Goal: Task Accomplishment & Management: Manage account settings

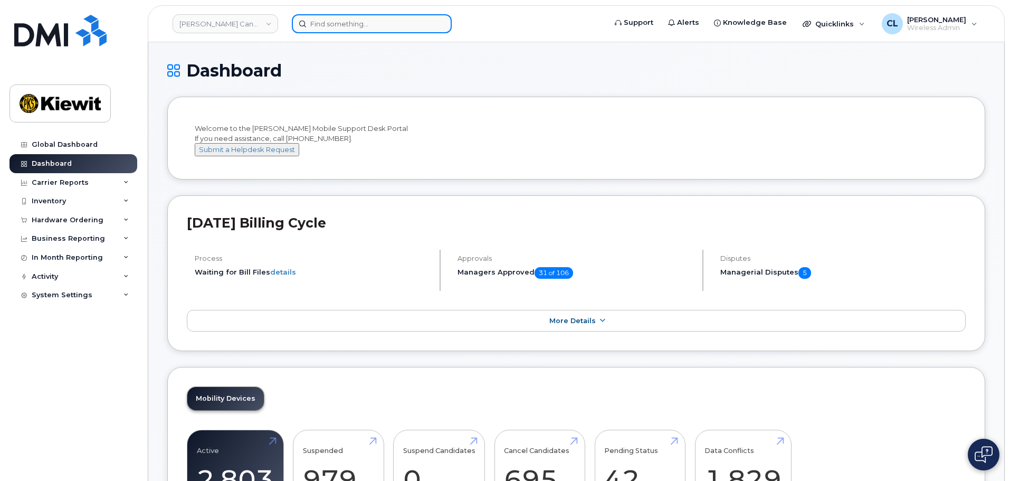
click at [417, 22] on input at bounding box center [372, 23] width 160 height 19
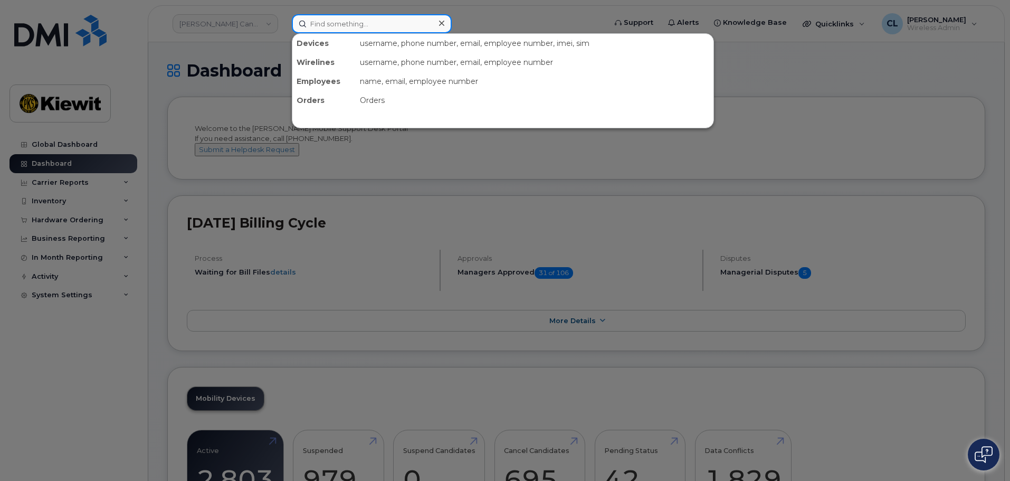
paste input "2363343058"
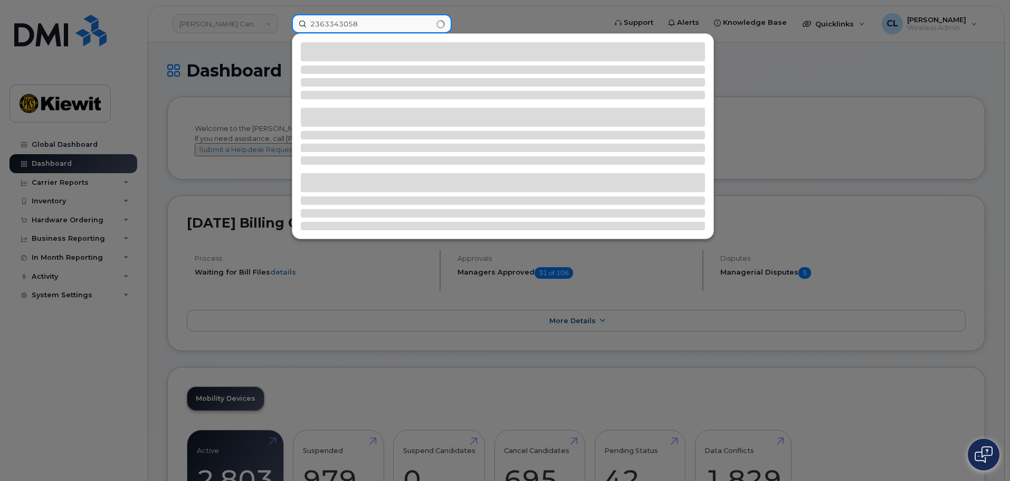
type input "2363343058"
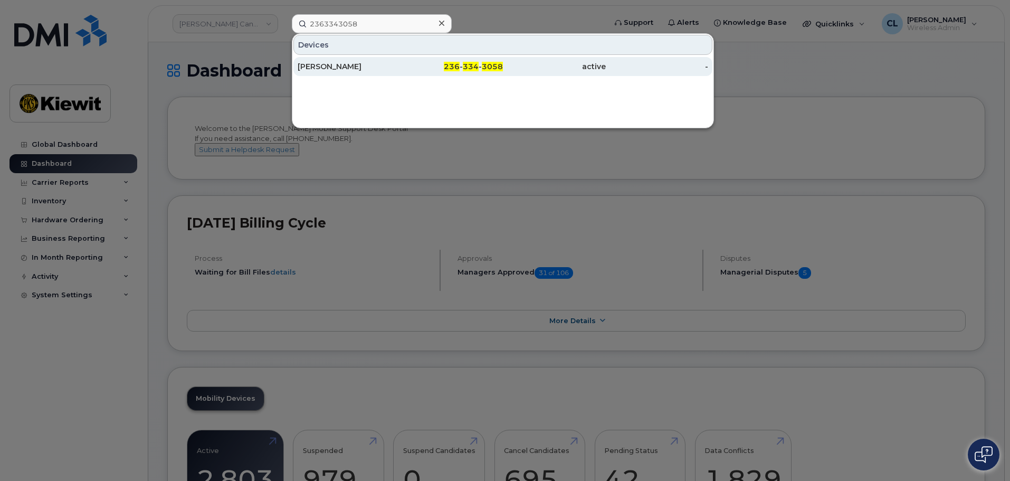
click at [425, 62] on div "236 - 334 - 3058" at bounding box center [452, 66] width 103 height 11
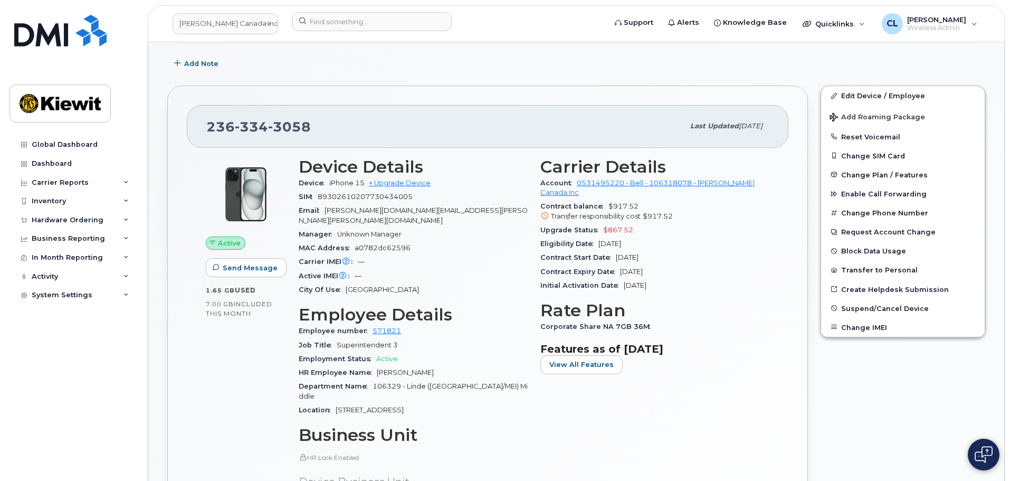
scroll to position [53, 0]
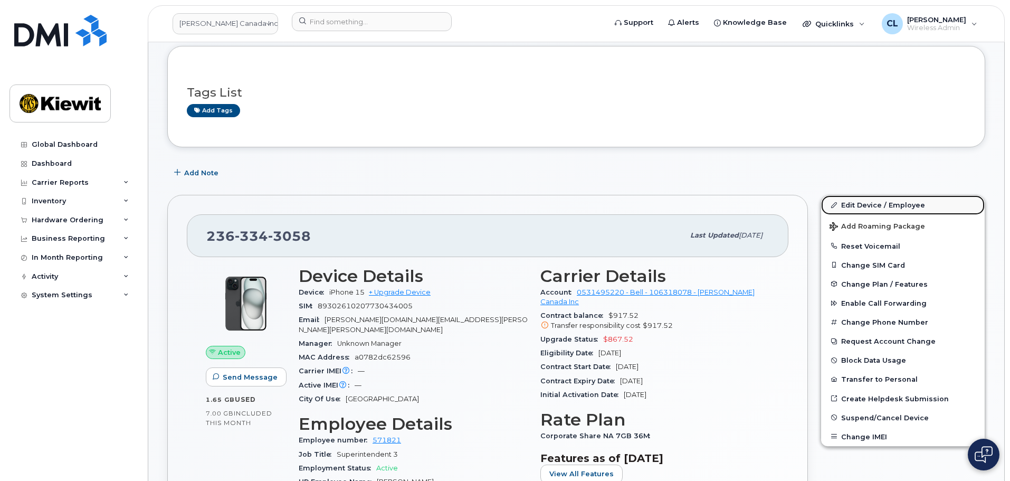
click at [850, 207] on link "Edit Device / Employee" at bounding box center [903, 204] width 164 height 19
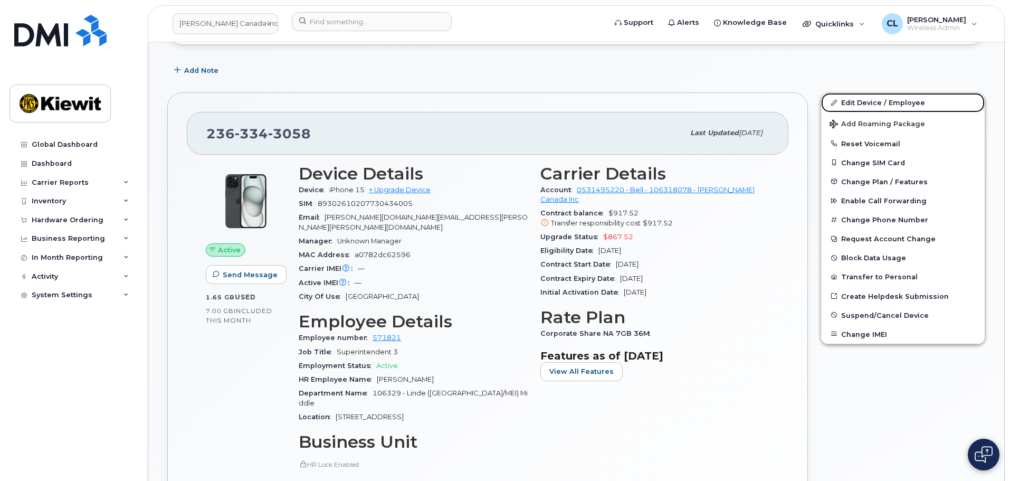
scroll to position [158, 0]
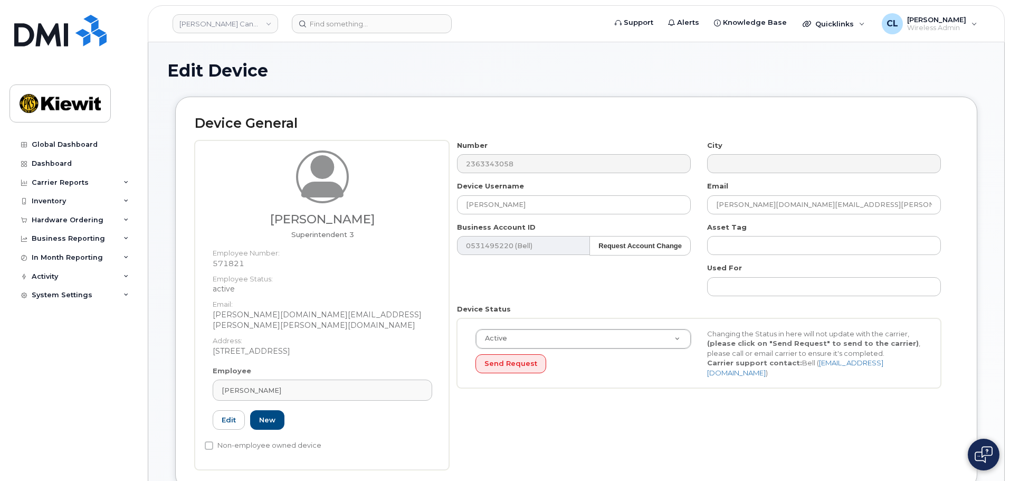
select select "14059"
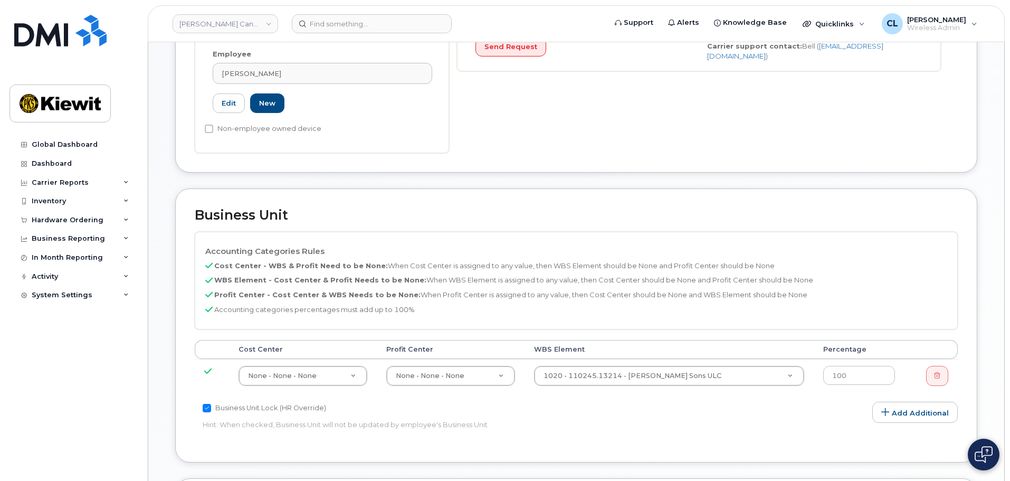
scroll to position [370, 0]
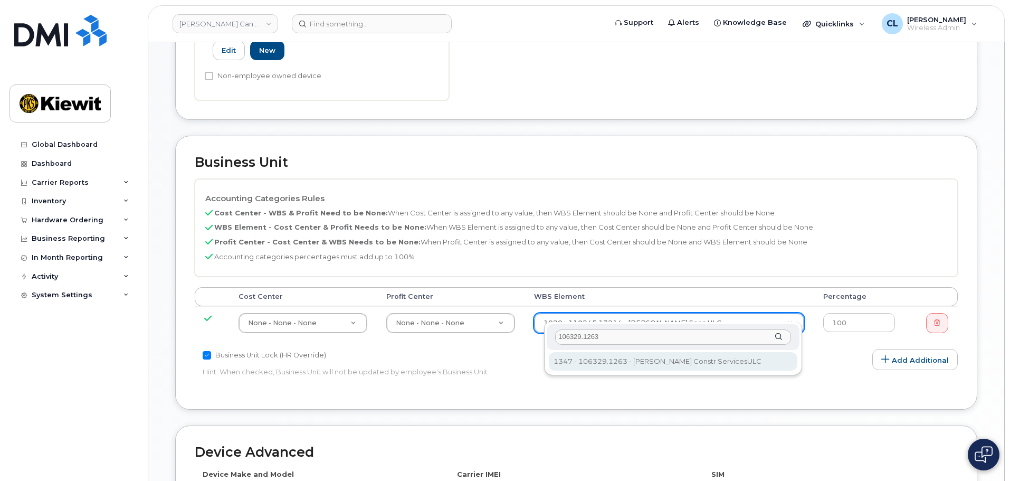
type input "106329.1263"
type input "35626091"
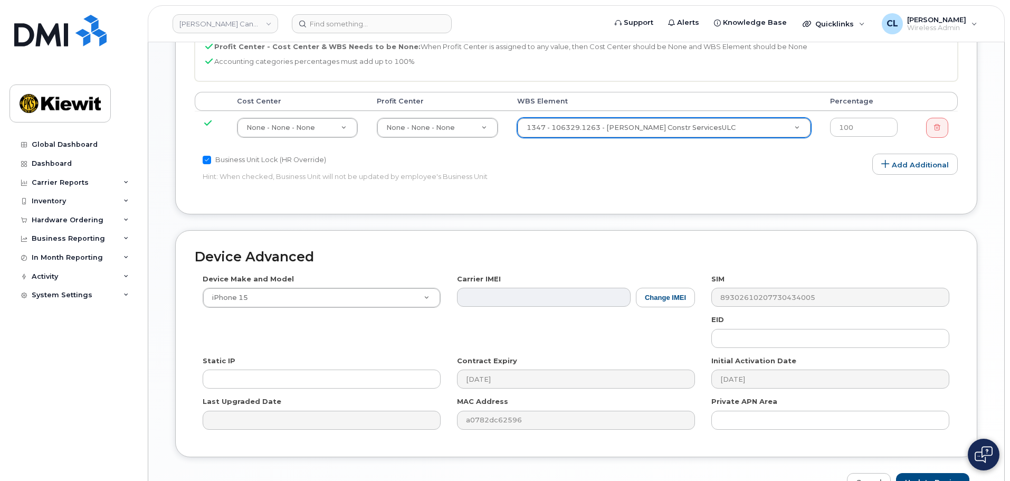
scroll to position [619, 0]
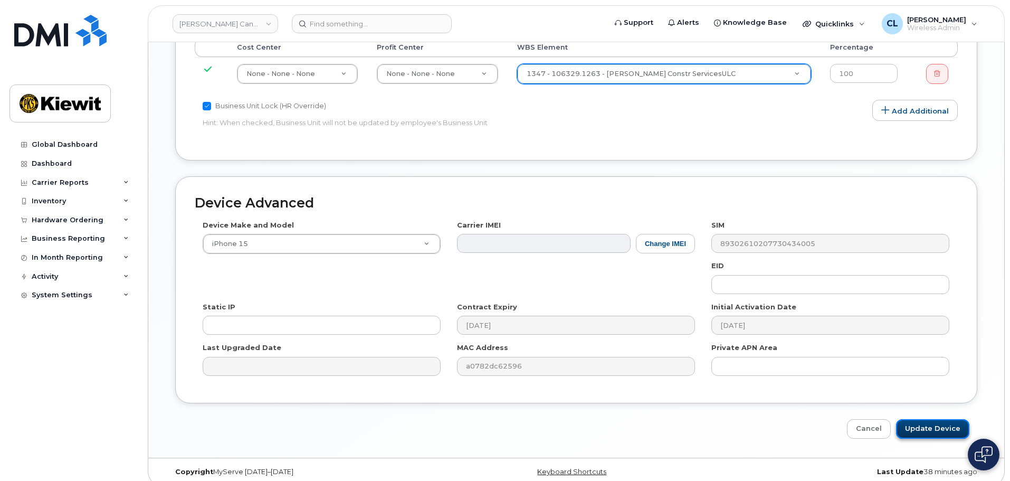
click at [942, 419] on input "Update Device" at bounding box center [932, 429] width 73 height 20
type input "Saving..."
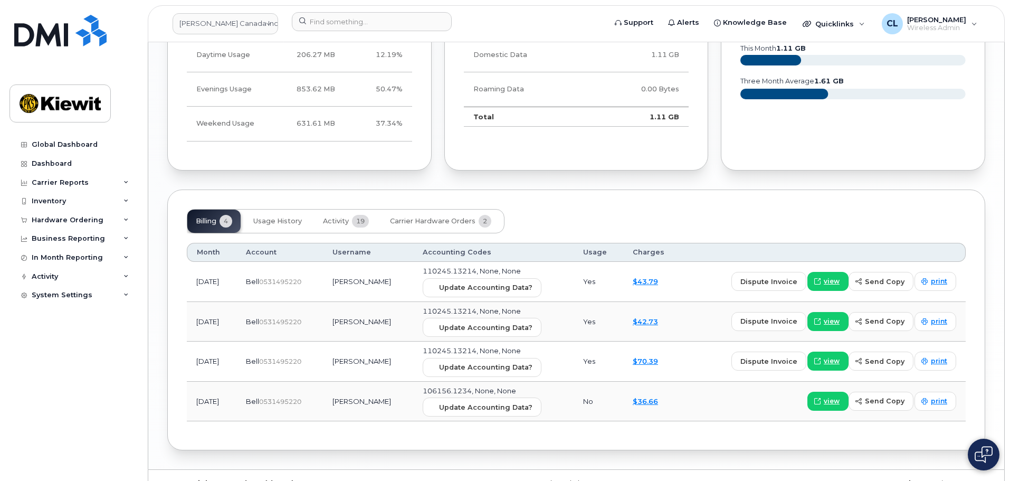
scroll to position [1076, 0]
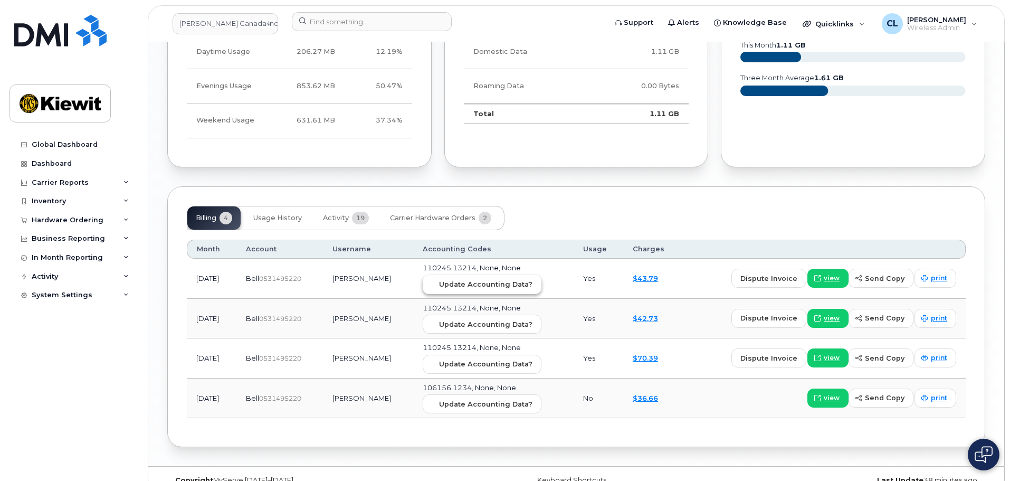
click at [509, 275] on button "Update Accounting Data?" at bounding box center [482, 284] width 119 height 19
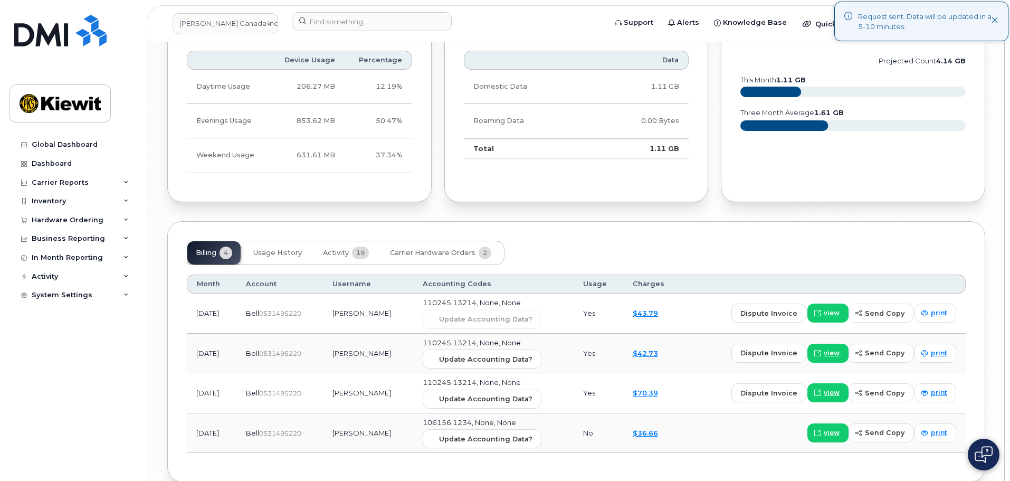
scroll to position [1024, 0]
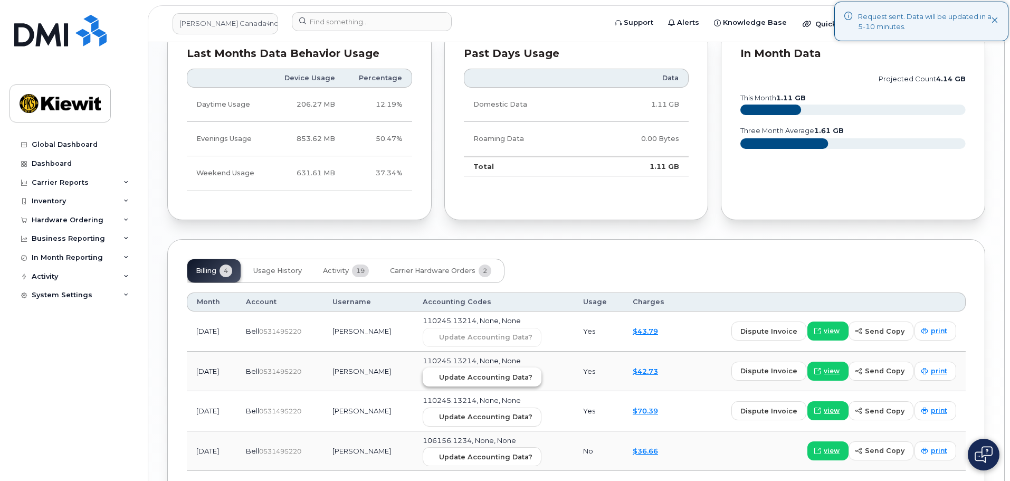
click at [526, 372] on span "Update Accounting Data?" at bounding box center [485, 377] width 93 height 10
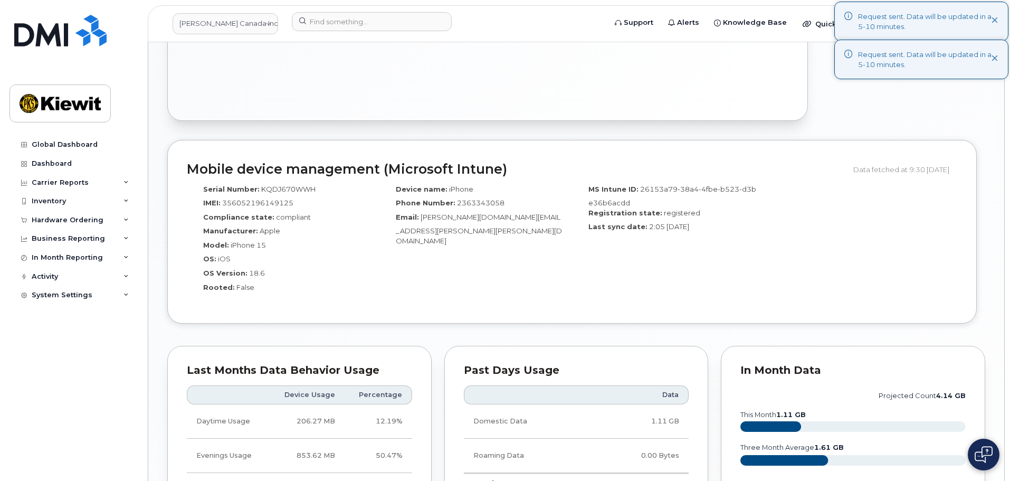
scroll to position [390, 0]
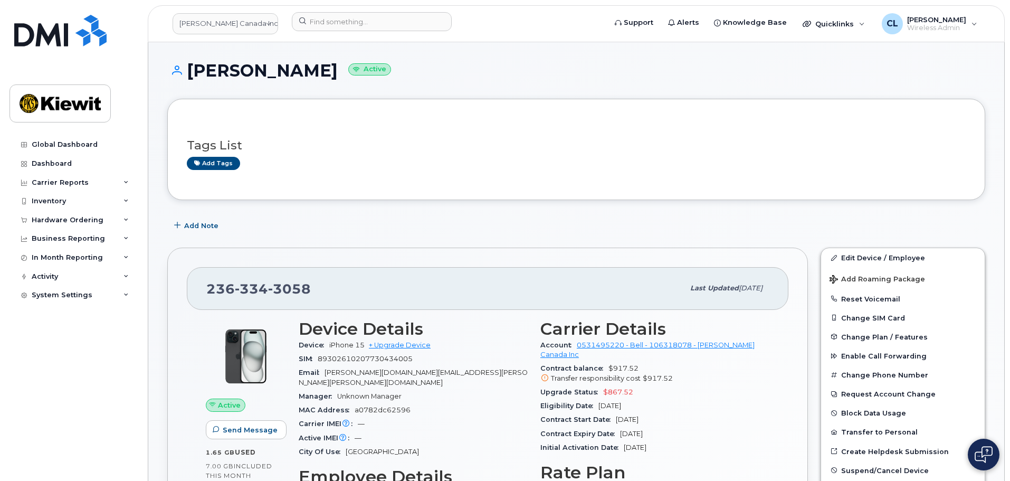
click at [348, 36] on header "Kiewit Canada Inc Support Alerts Knowledge Base Quicklinks Suspend / Cancel Dev…" at bounding box center [576, 23] width 857 height 37
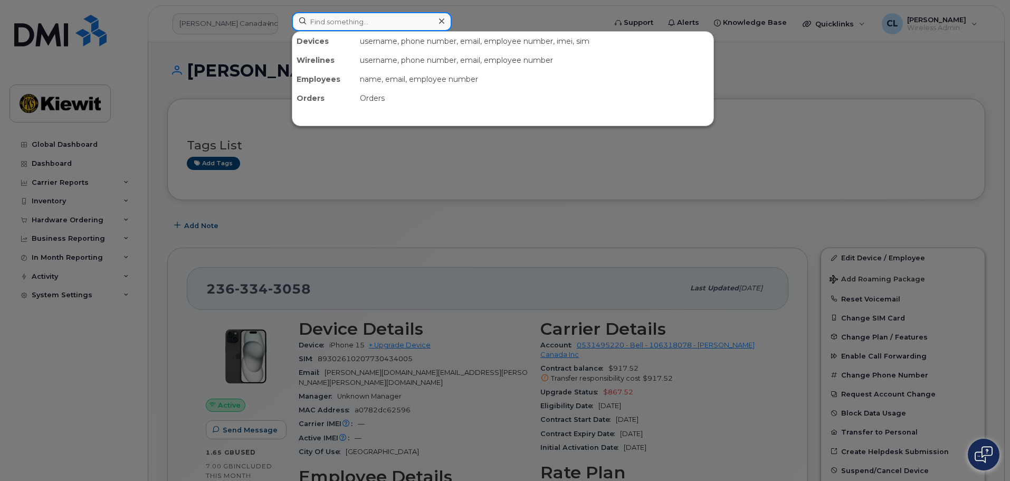
click at [364, 26] on input at bounding box center [372, 21] width 160 height 19
paste input "6043496938"
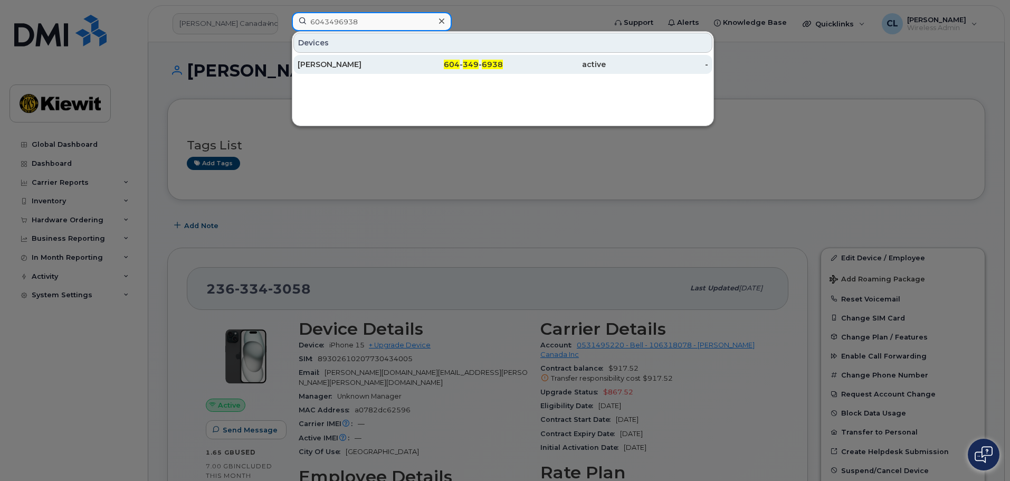
type input "6043496938"
click at [382, 63] on div "[PERSON_NAME]" at bounding box center [349, 64] width 103 height 11
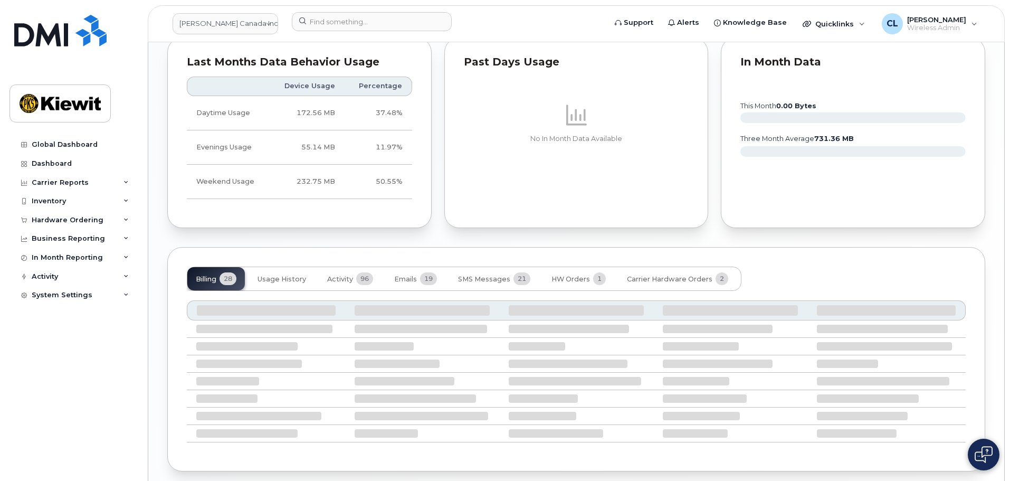
scroll to position [987, 0]
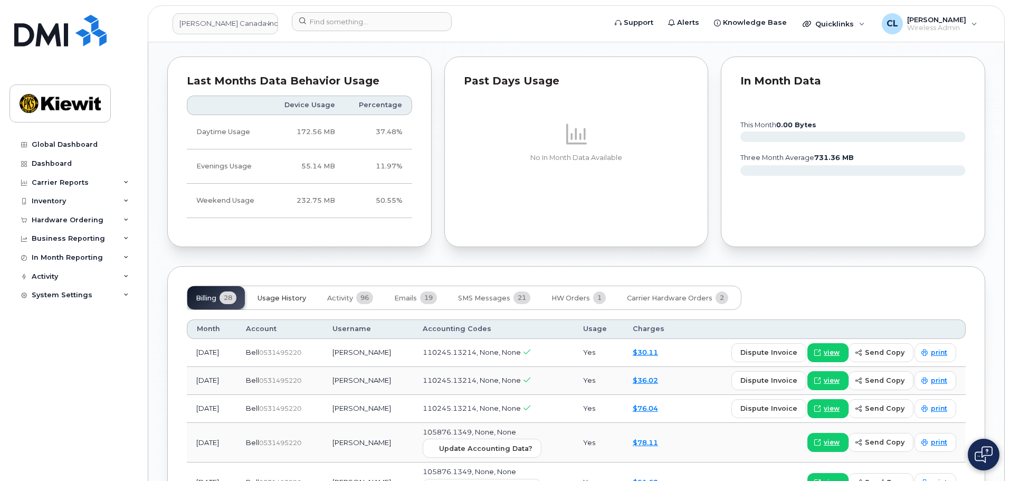
click at [300, 294] on span "Usage History" at bounding box center [282, 298] width 49 height 8
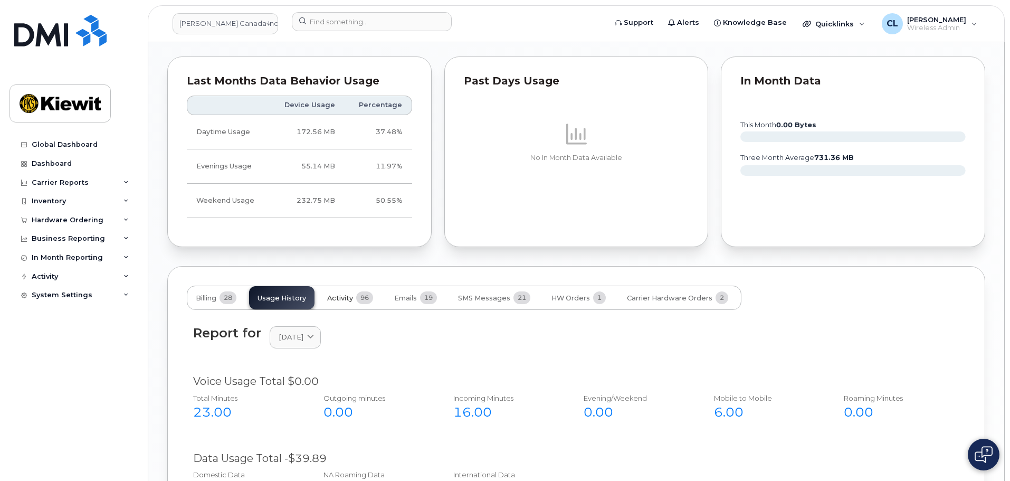
click at [359, 291] on span "96" at bounding box center [364, 297] width 17 height 13
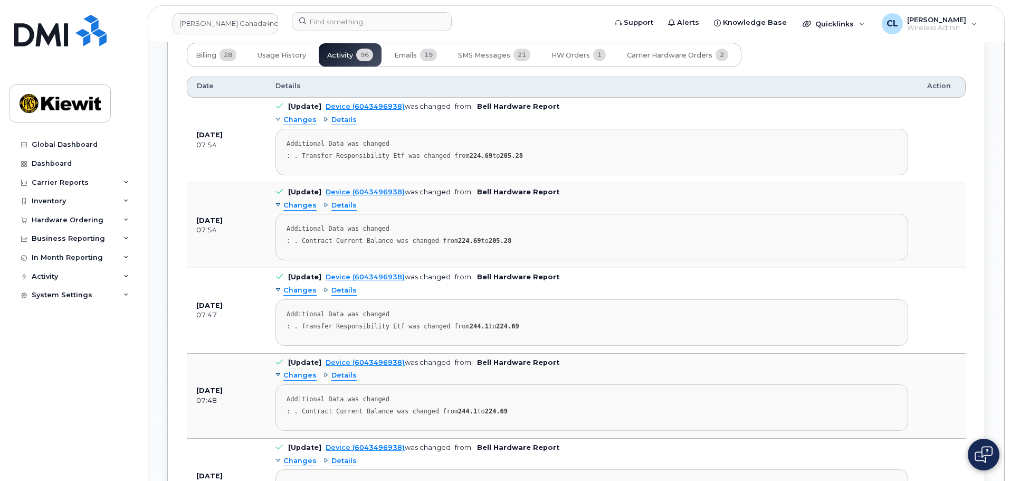
scroll to position [1092, 0]
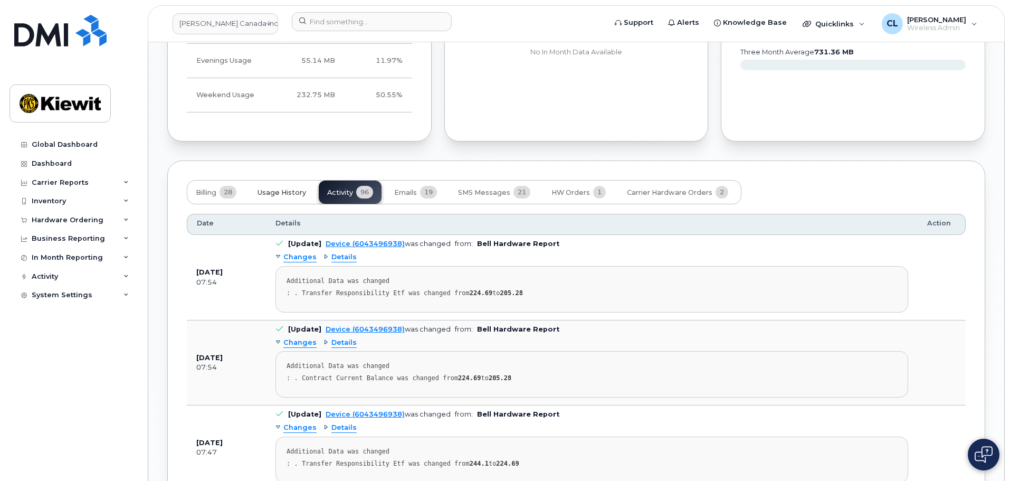
click at [292, 181] on button "Usage History" at bounding box center [281, 192] width 65 height 23
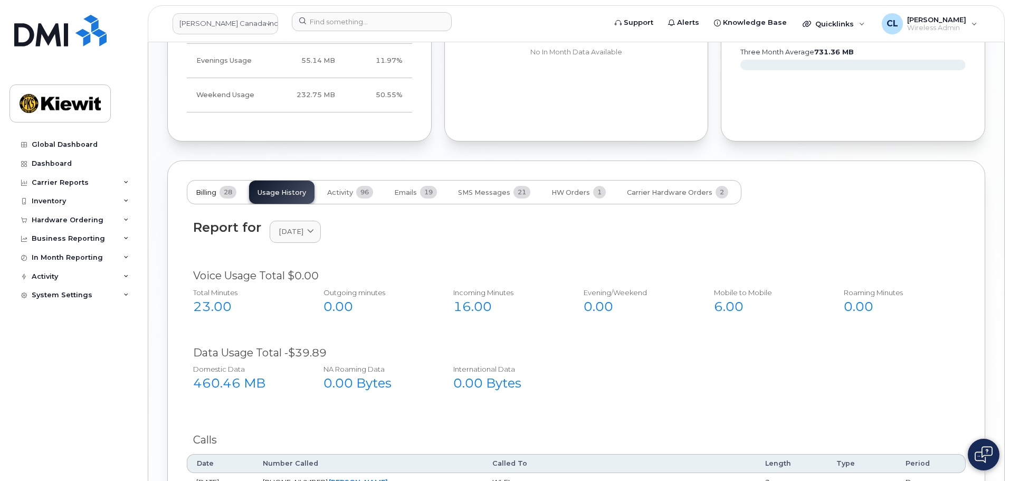
click at [226, 186] on span "28" at bounding box center [228, 192] width 17 height 13
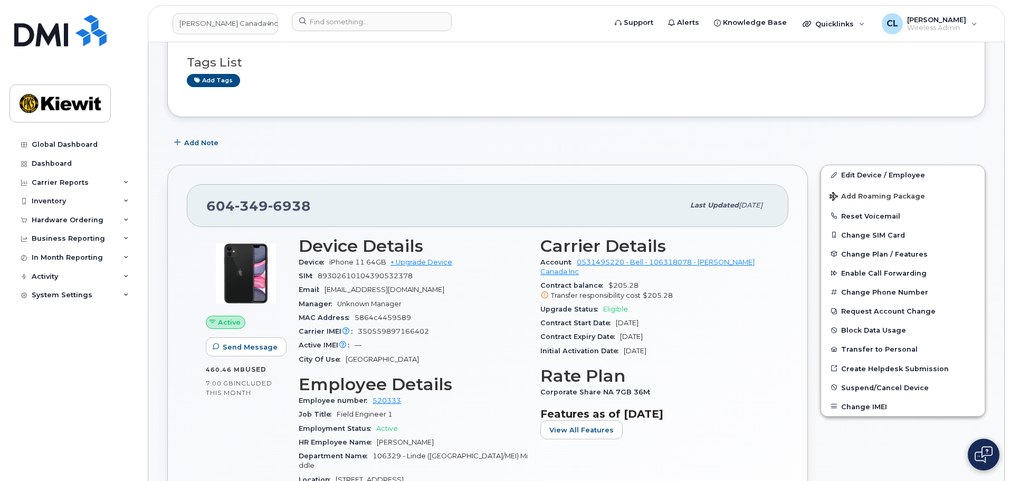
scroll to position [0, 0]
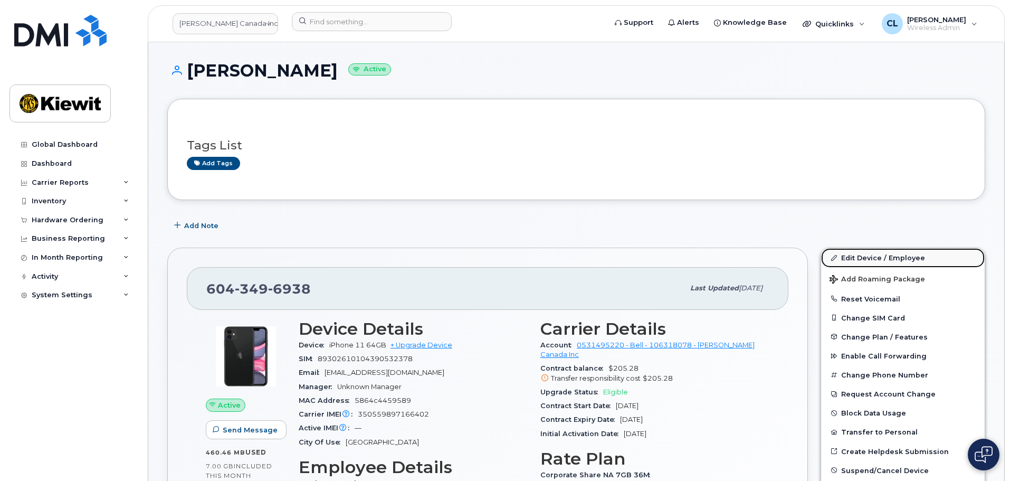
click at [862, 261] on link "Edit Device / Employee" at bounding box center [903, 257] width 164 height 19
click at [858, 254] on link "Edit Device / Employee" at bounding box center [903, 257] width 164 height 19
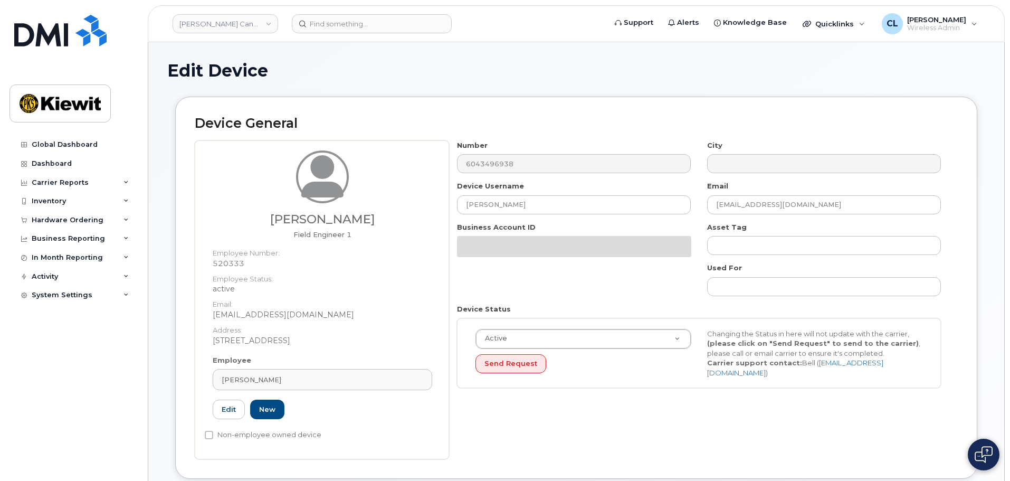
select select "14059"
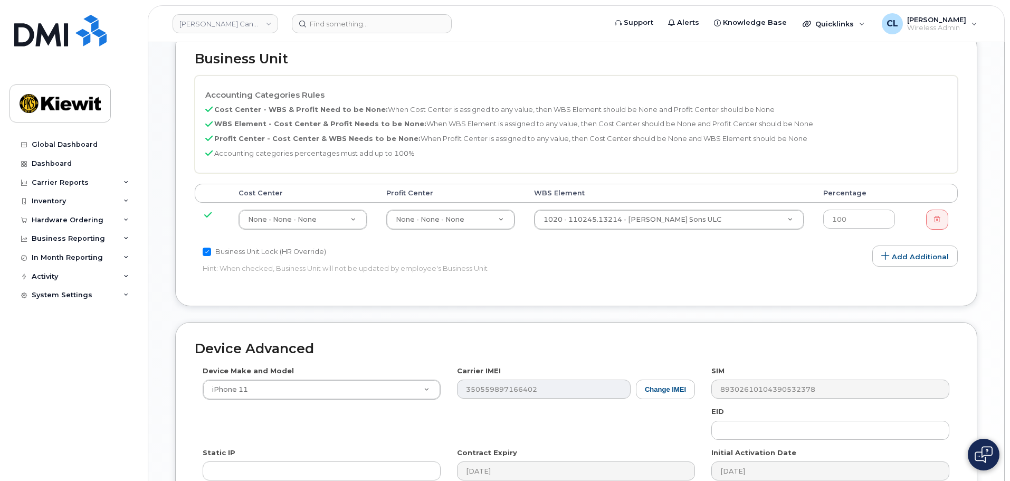
scroll to position [460, 0]
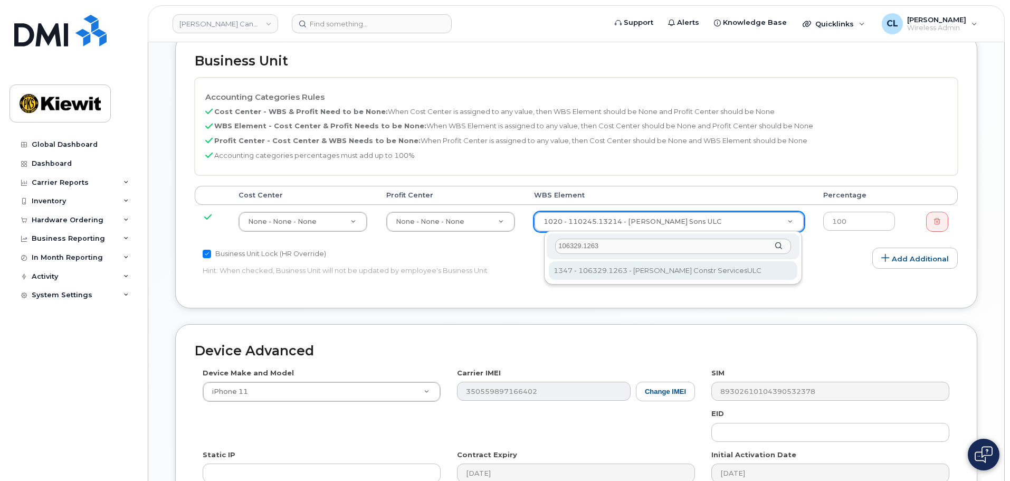
type input "106329.1263"
type input "35626091"
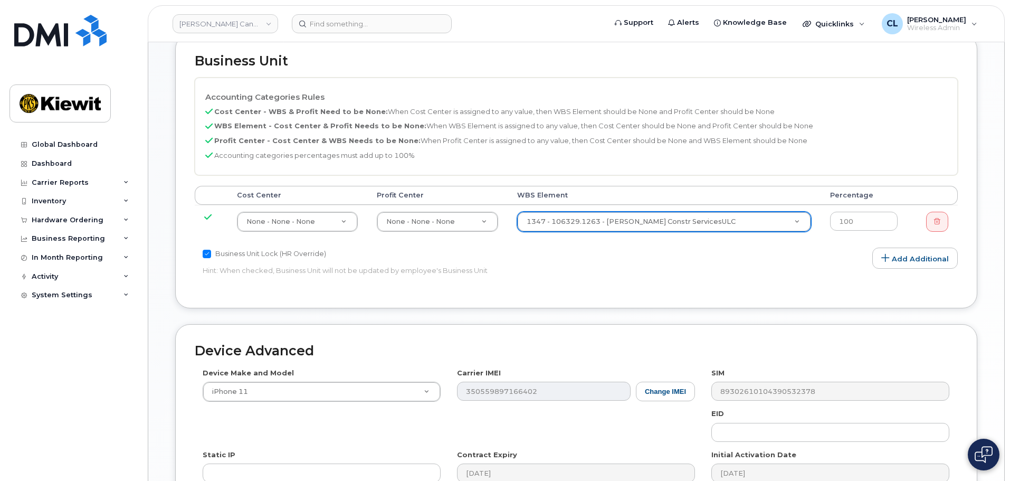
scroll to position [619, 0]
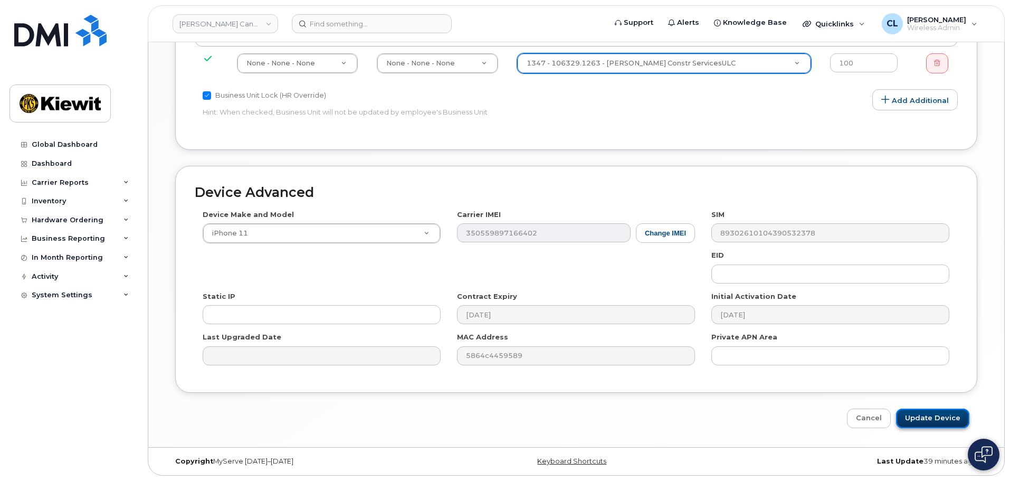
click at [953, 417] on input "Update Device" at bounding box center [932, 419] width 73 height 20
type input "Saving..."
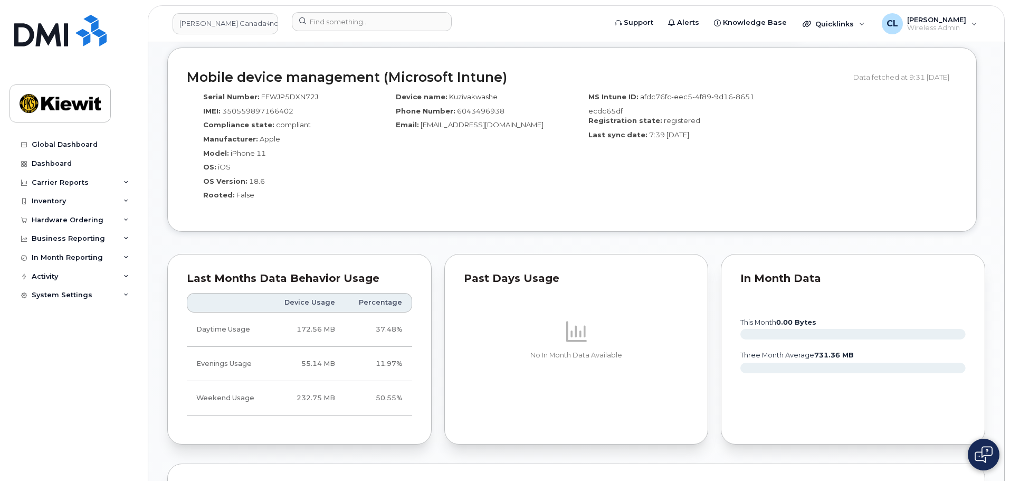
scroll to position [950, 0]
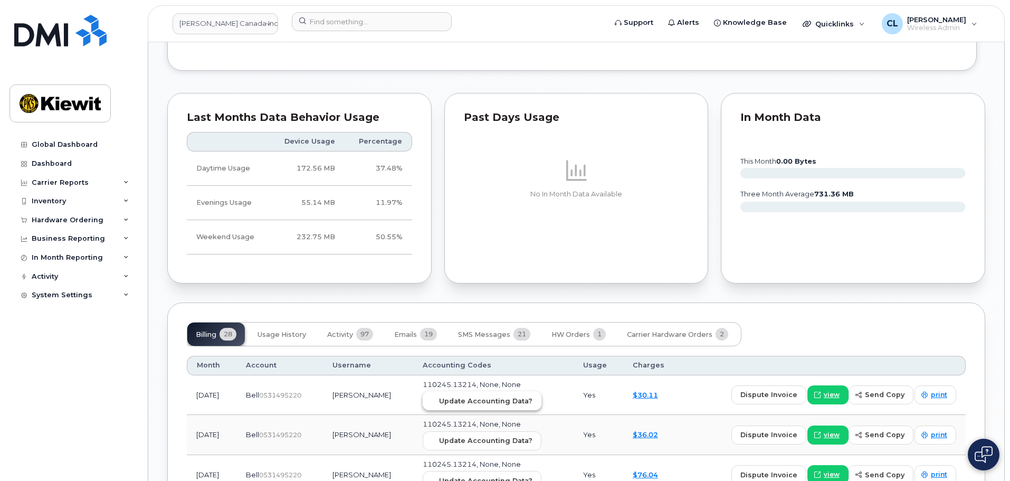
click at [533, 396] on span "Update Accounting Data?" at bounding box center [485, 401] width 93 height 10
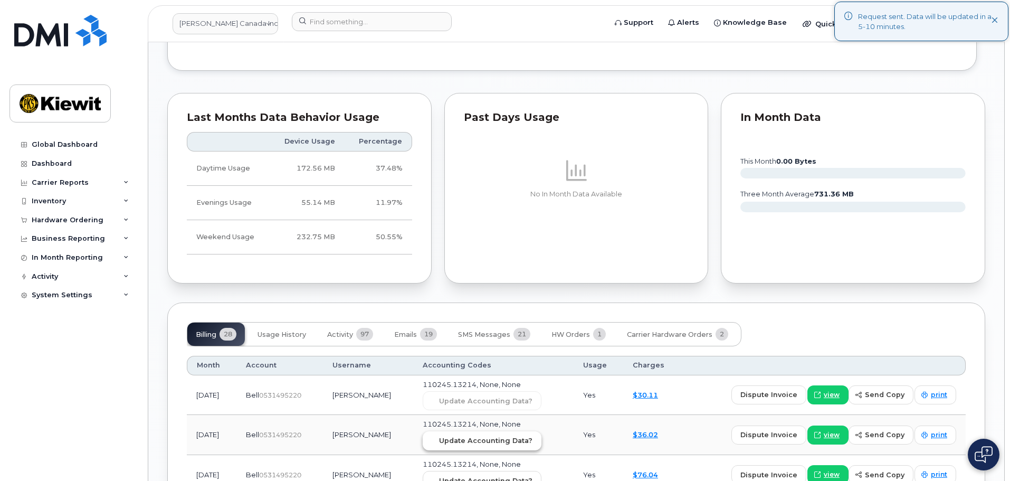
click at [526, 436] on span "Update Accounting Data?" at bounding box center [485, 441] width 93 height 10
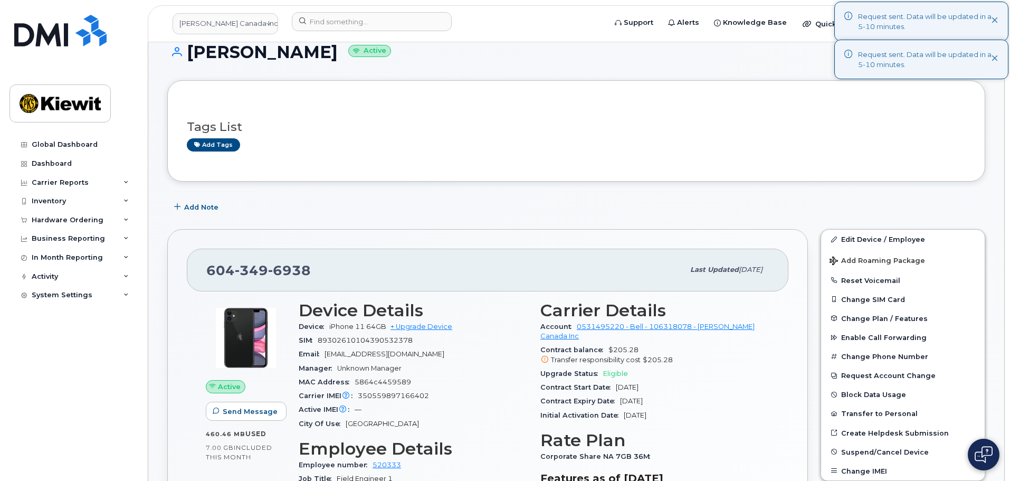
scroll to position [0, 0]
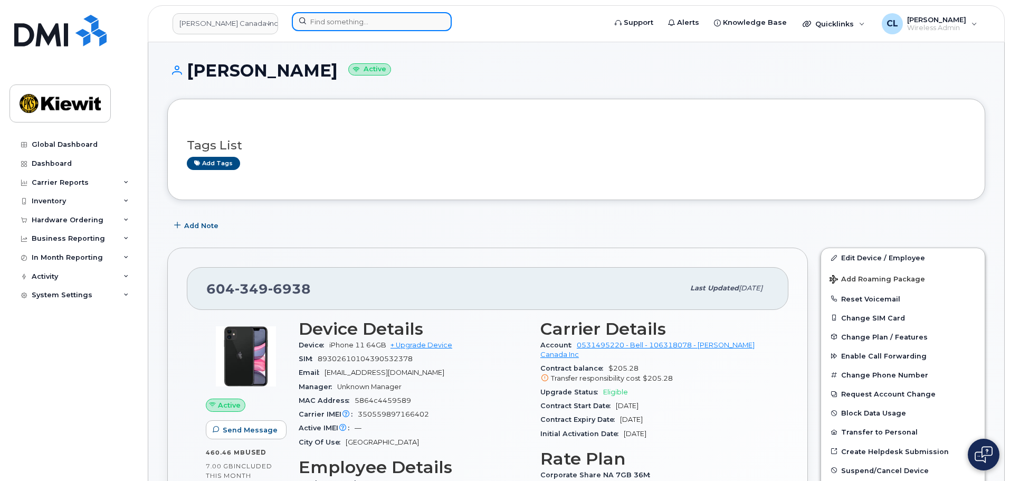
click at [364, 15] on input at bounding box center [372, 21] width 160 height 19
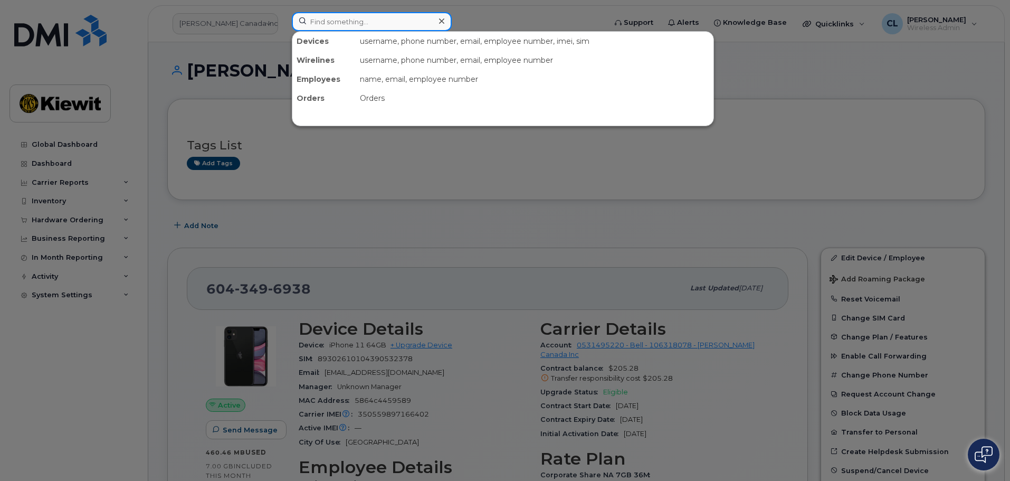
paste input "6047129621"
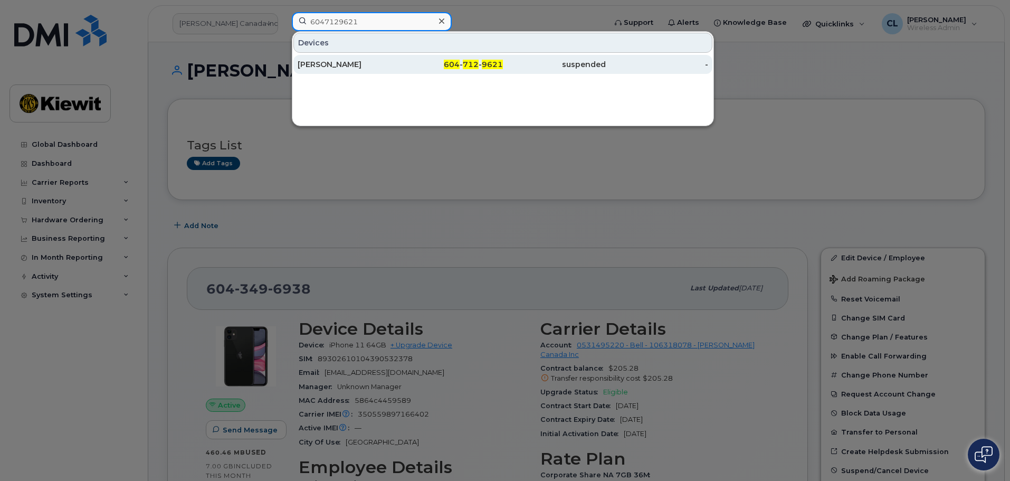
type input "6047129621"
click at [373, 65] on div "[PERSON_NAME]" at bounding box center [349, 64] width 103 height 11
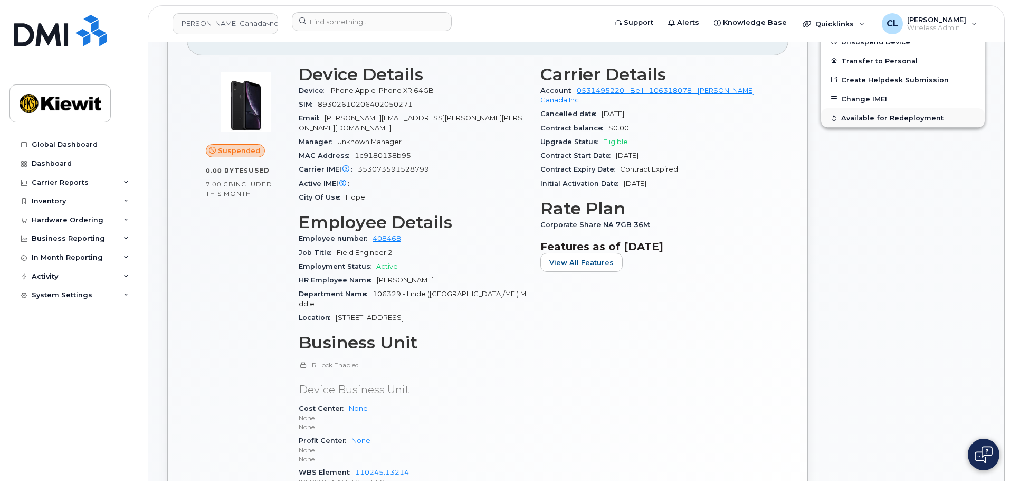
scroll to position [202, 0]
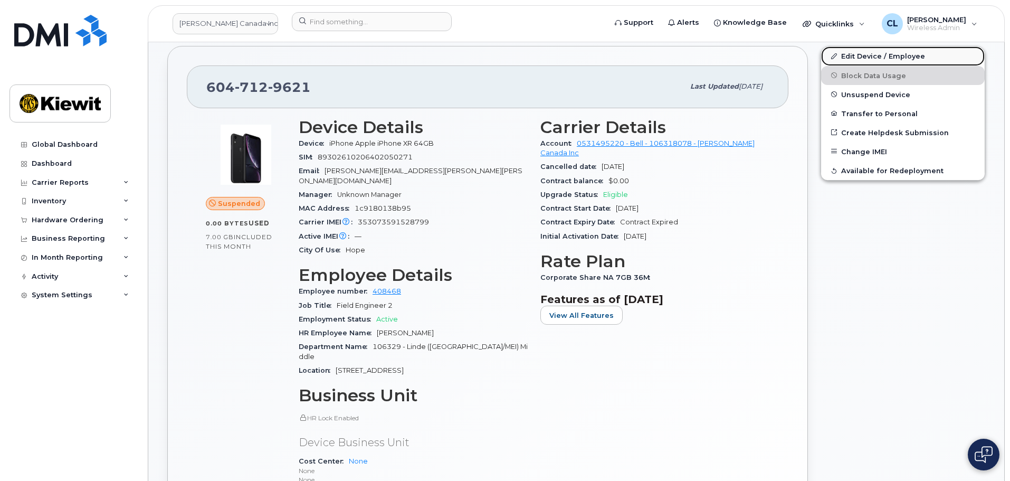
click at [875, 55] on link "Edit Device / Employee" at bounding box center [903, 55] width 164 height 19
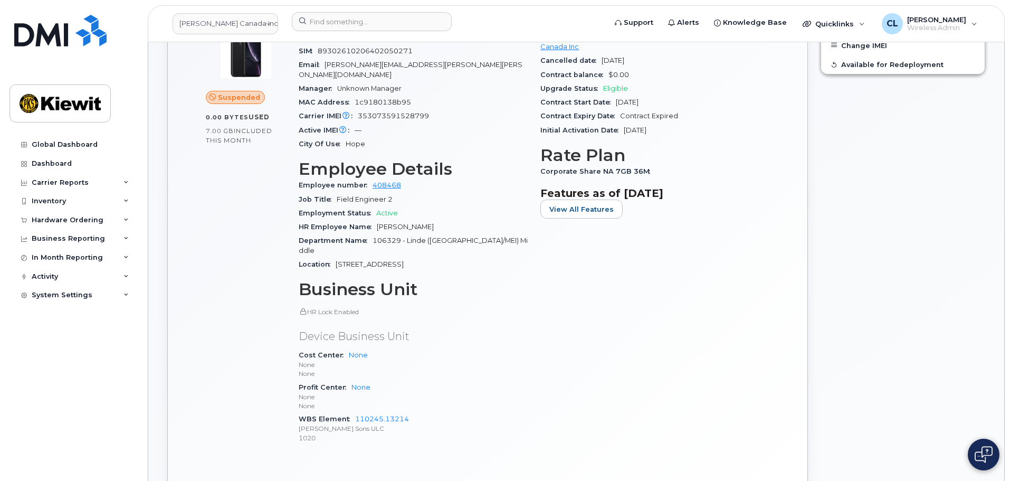
scroll to position [360, 0]
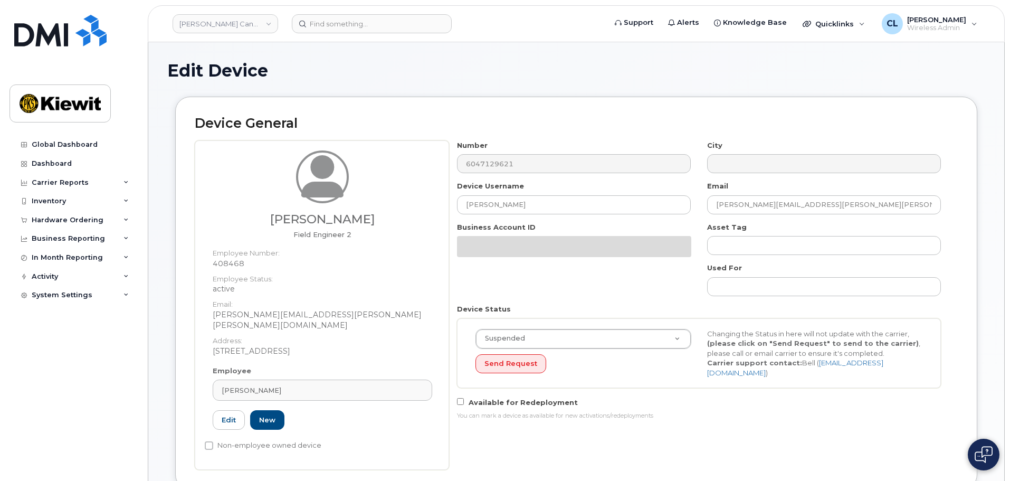
select select "14059"
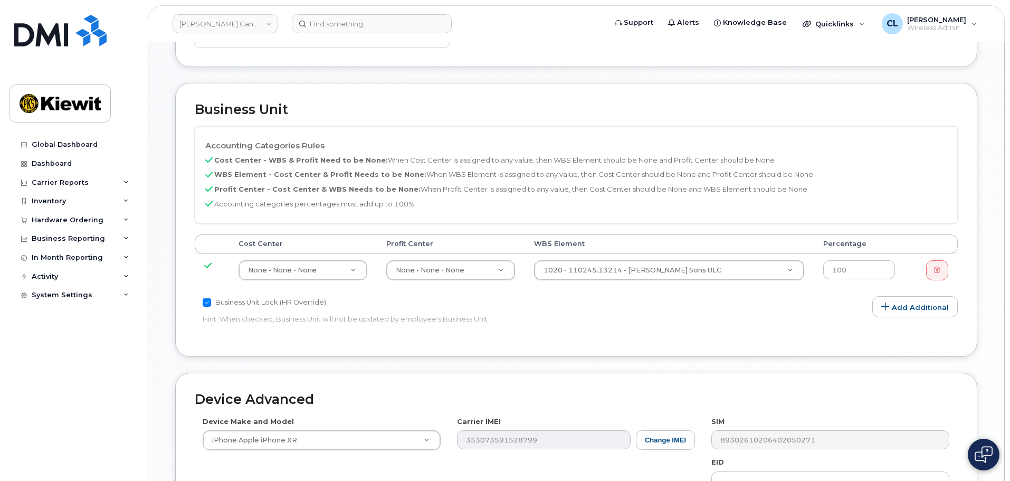
scroll to position [475, 0]
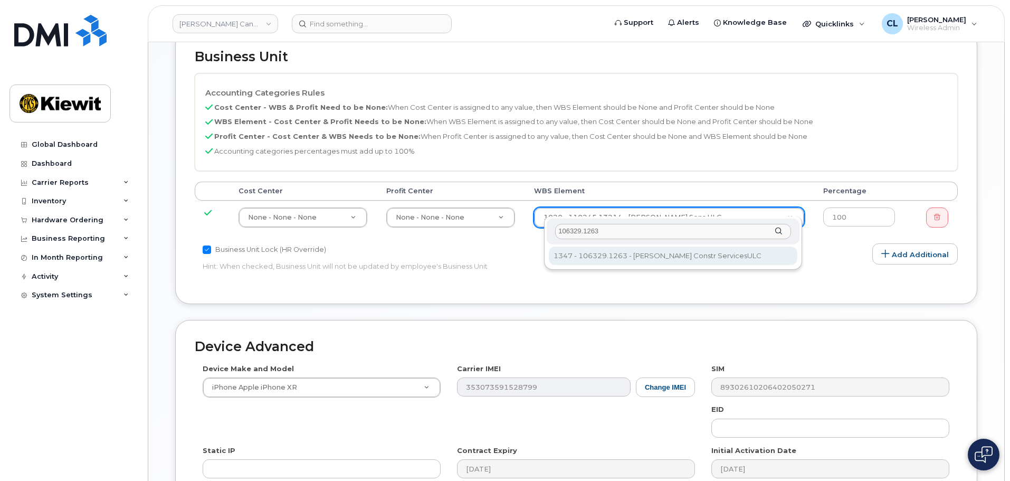
type input "106329.1263"
type input "35626091"
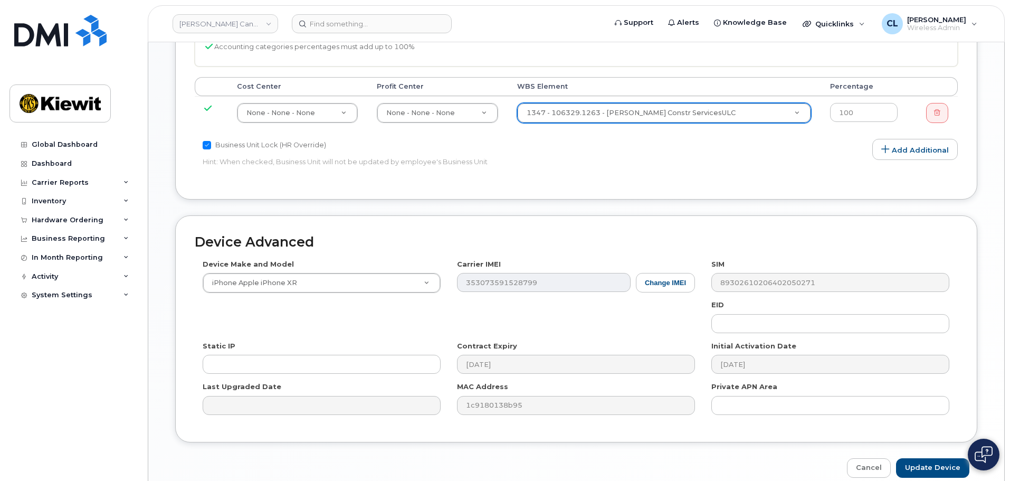
scroll to position [619, 0]
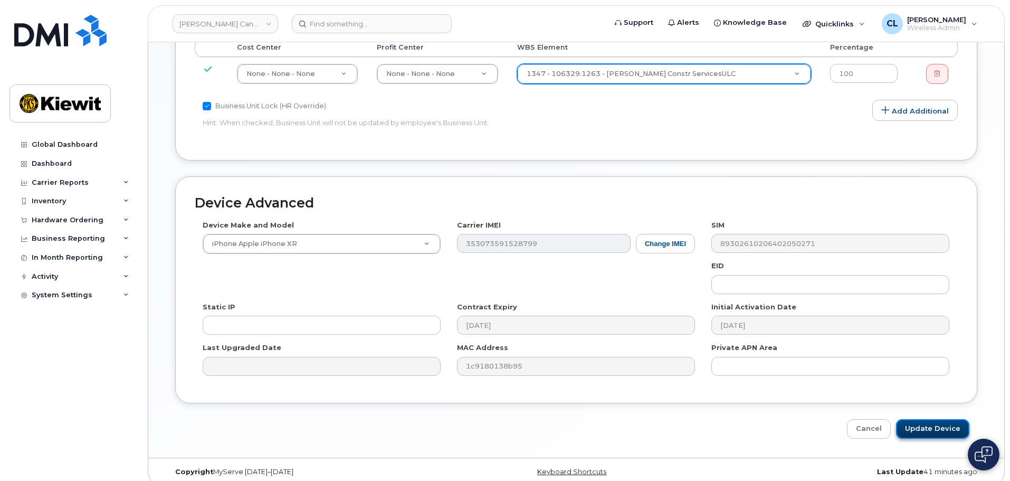
click at [942, 420] on input "Update Device" at bounding box center [932, 429] width 73 height 20
type input "Saving..."
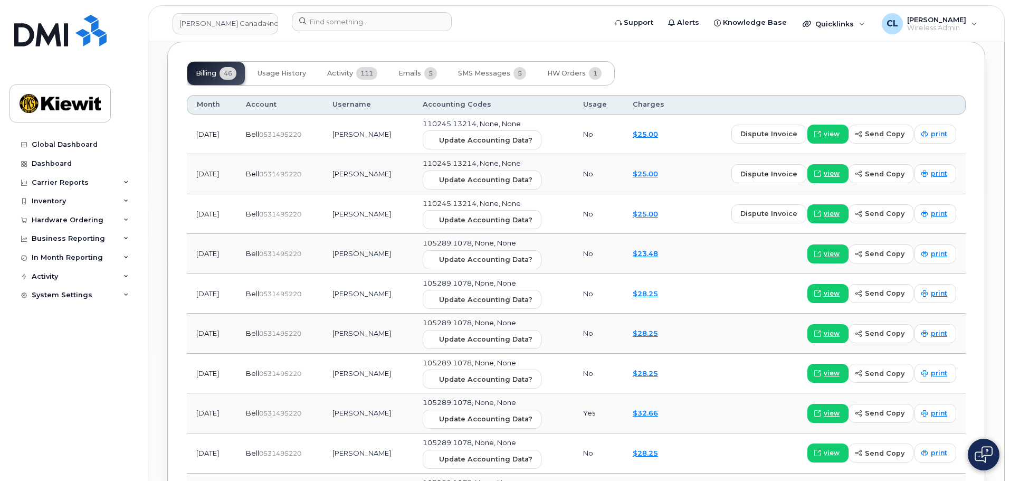
scroll to position [1003, 0]
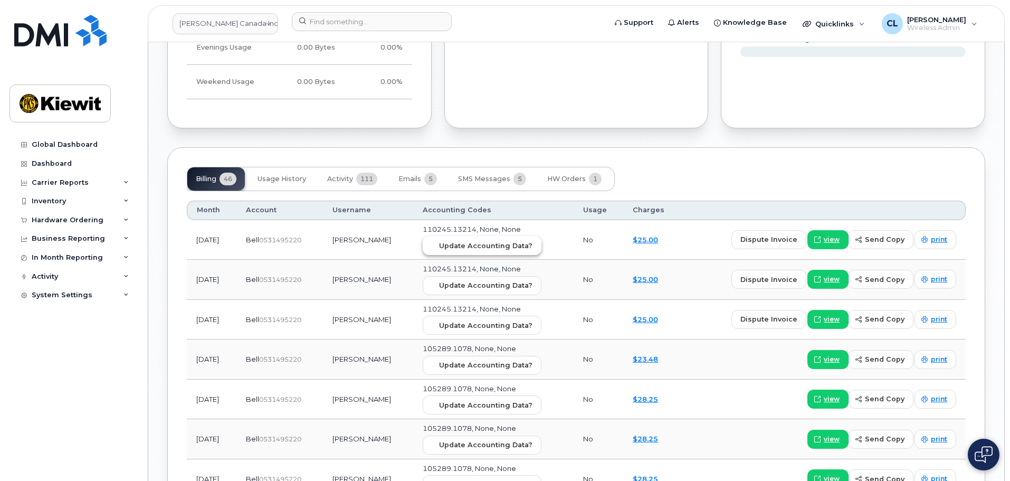
click at [523, 241] on span "Update Accounting Data?" at bounding box center [485, 246] width 93 height 10
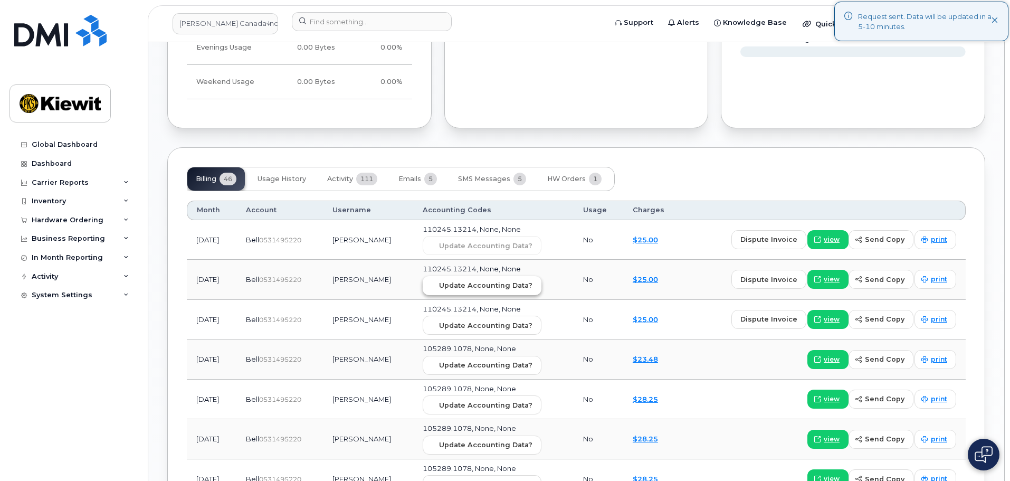
click at [510, 280] on span "Update Accounting Data?" at bounding box center [485, 285] width 93 height 10
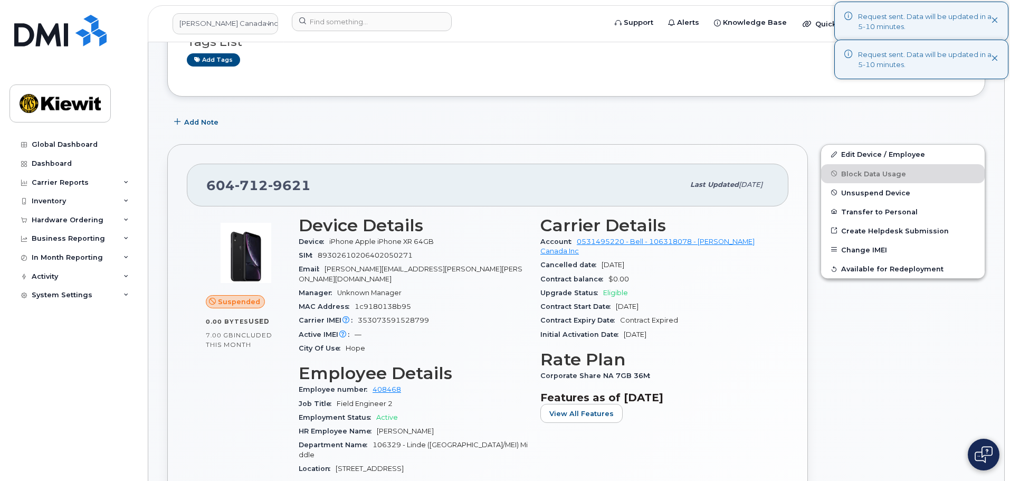
scroll to position [0, 0]
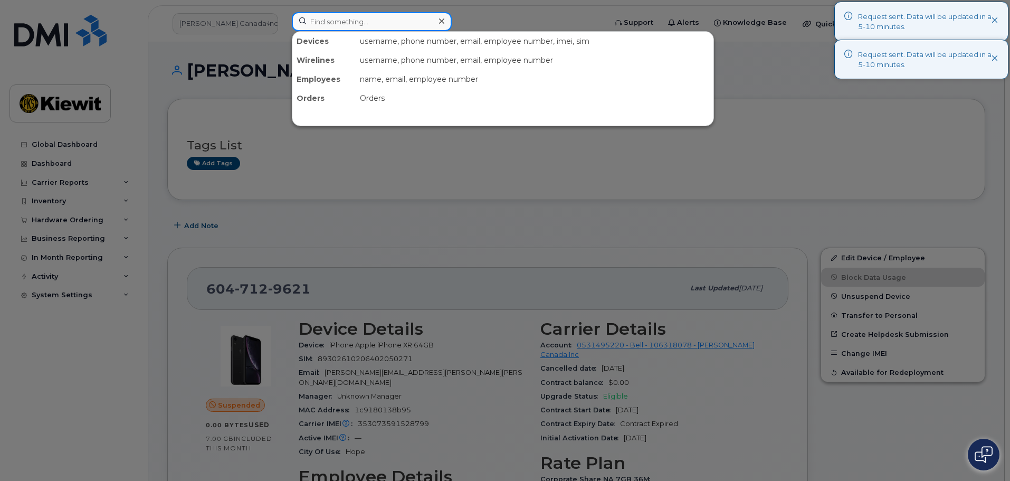
drag, startPoint x: 364, startPoint y: 14, endPoint x: 368, endPoint y: 24, distance: 11.2
click at [367, 24] on input at bounding box center [372, 21] width 160 height 19
paste input "7782274803"
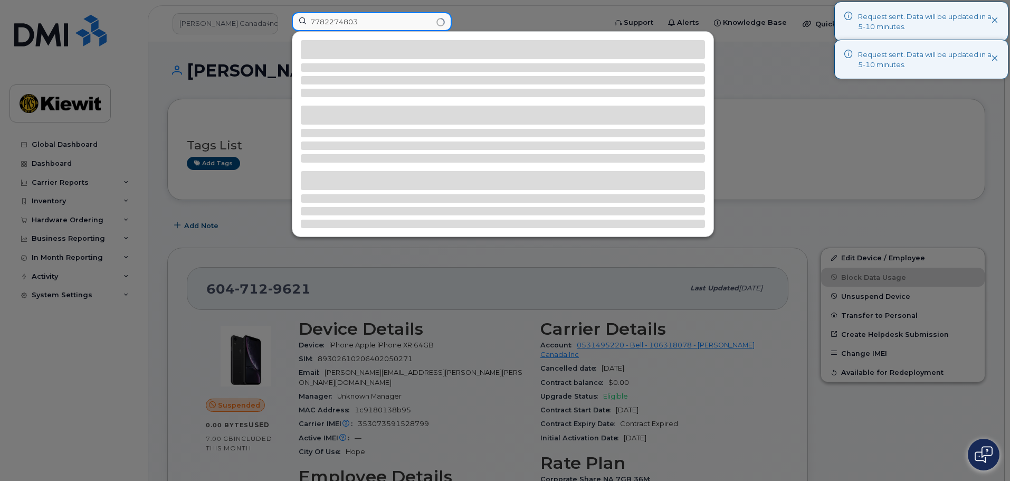
type input "7782274803"
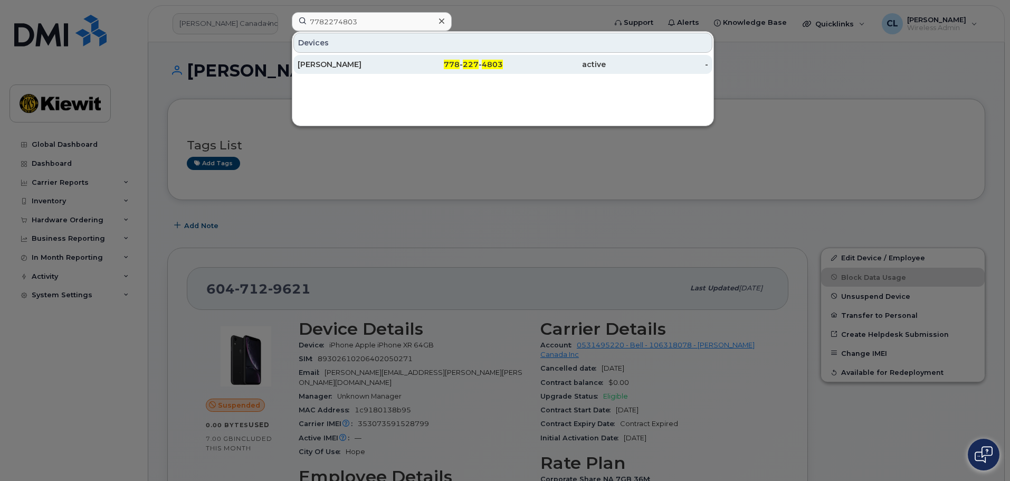
click at [503, 70] on div "778 - 227 - 4803" at bounding box center [554, 64] width 103 height 19
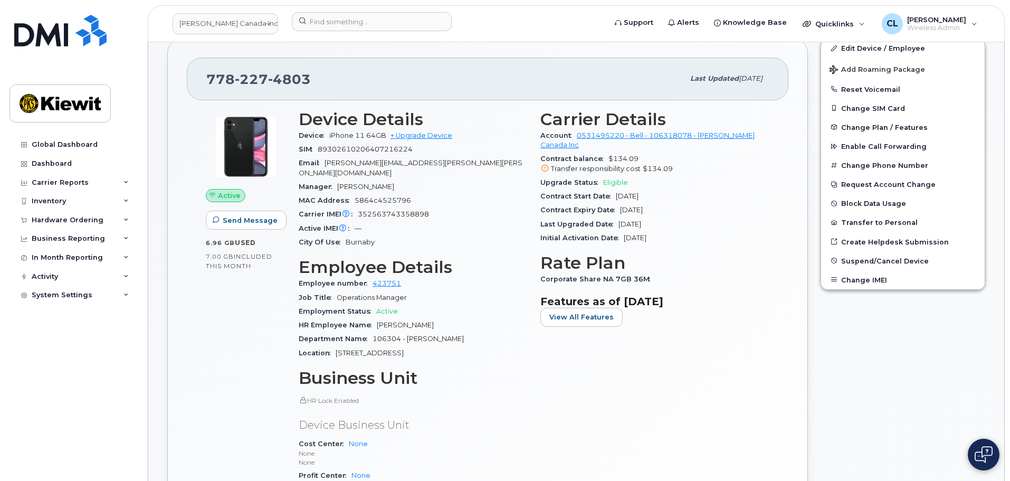
scroll to position [211, 0]
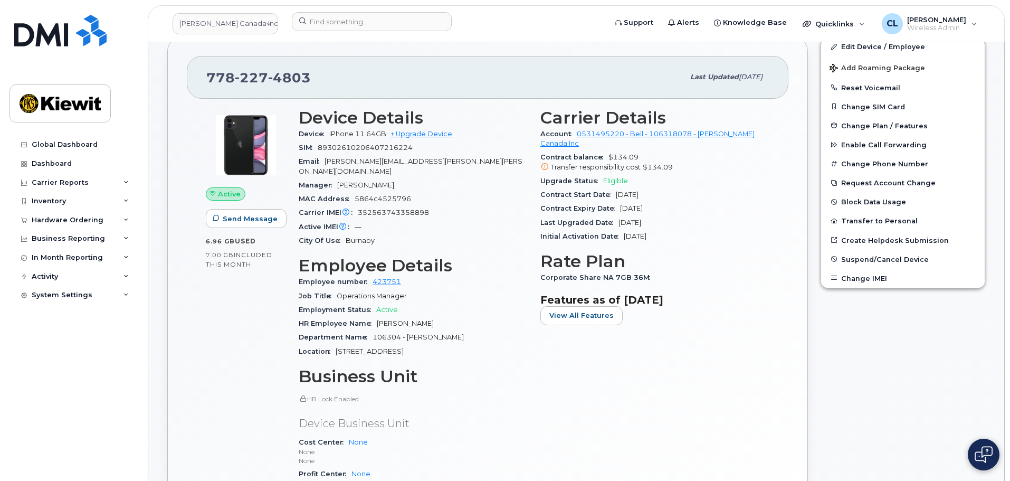
click at [739, 478] on div "Carrier Details Account 0531495220 - Bell - 106318078 - Kiewit Canada Inc Contr…" at bounding box center [655, 324] width 242 height 445
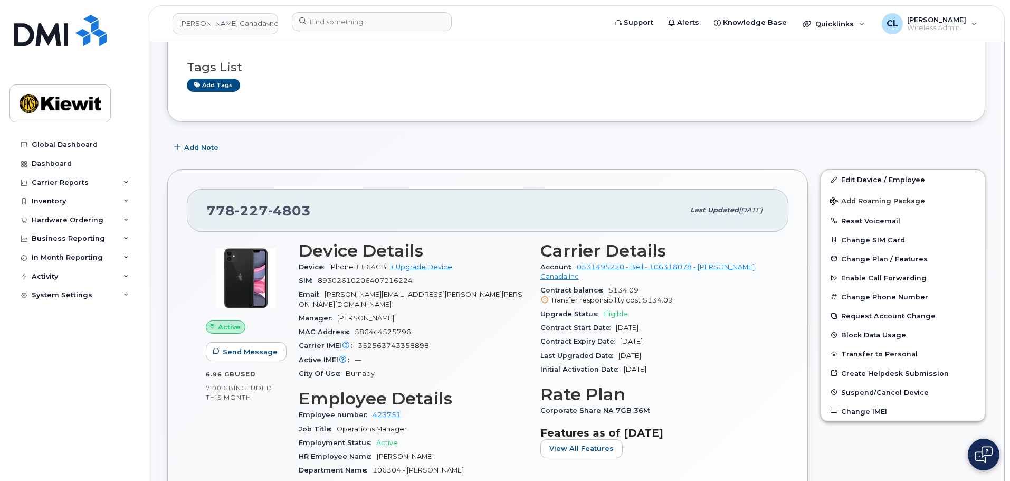
scroll to position [0, 0]
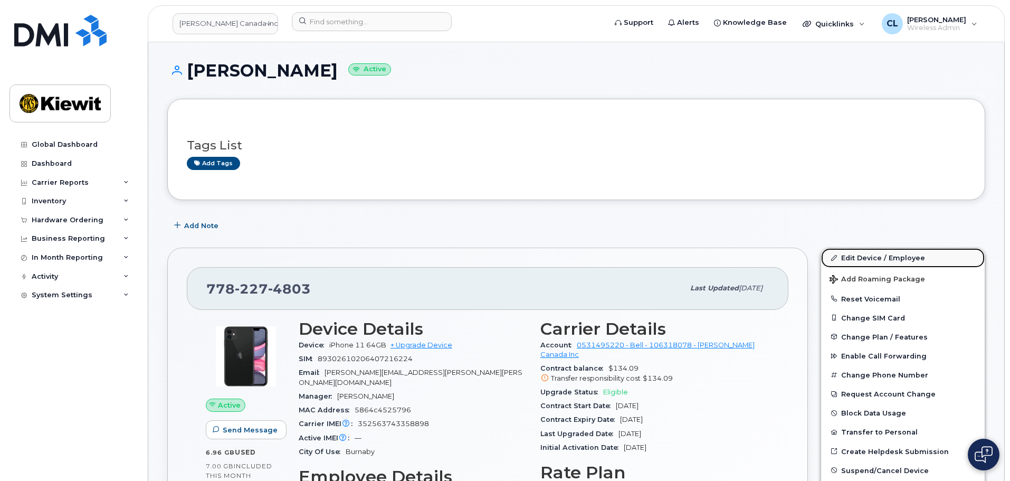
click at [879, 259] on link "Edit Device / Employee" at bounding box center [903, 257] width 164 height 19
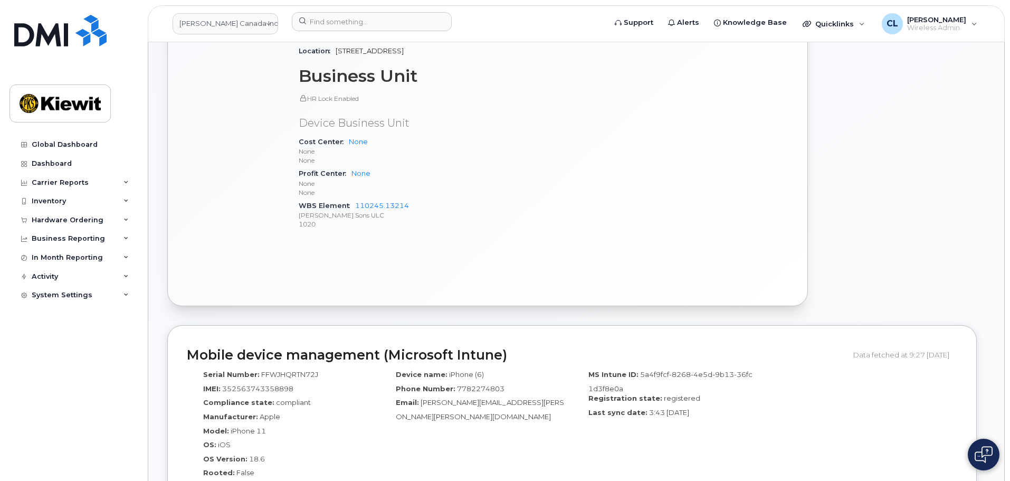
scroll to position [633, 0]
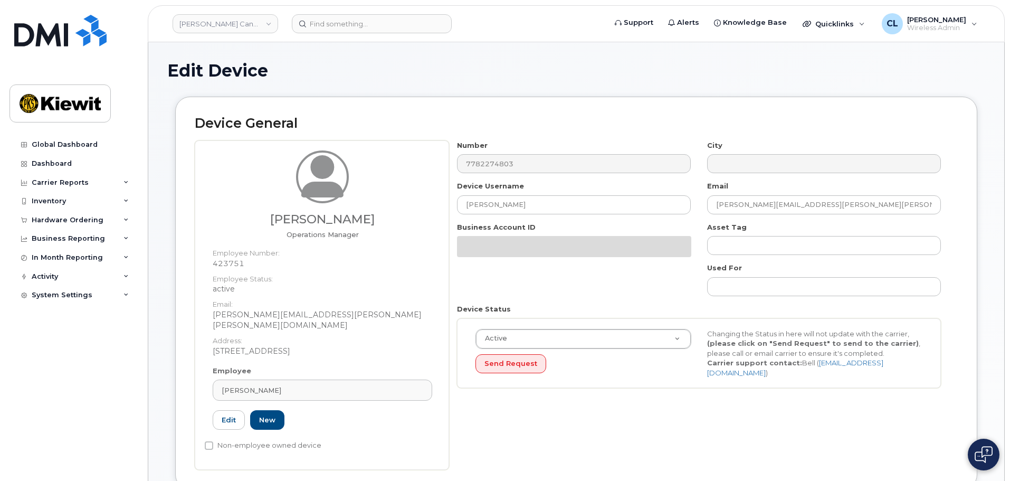
select select "14059"
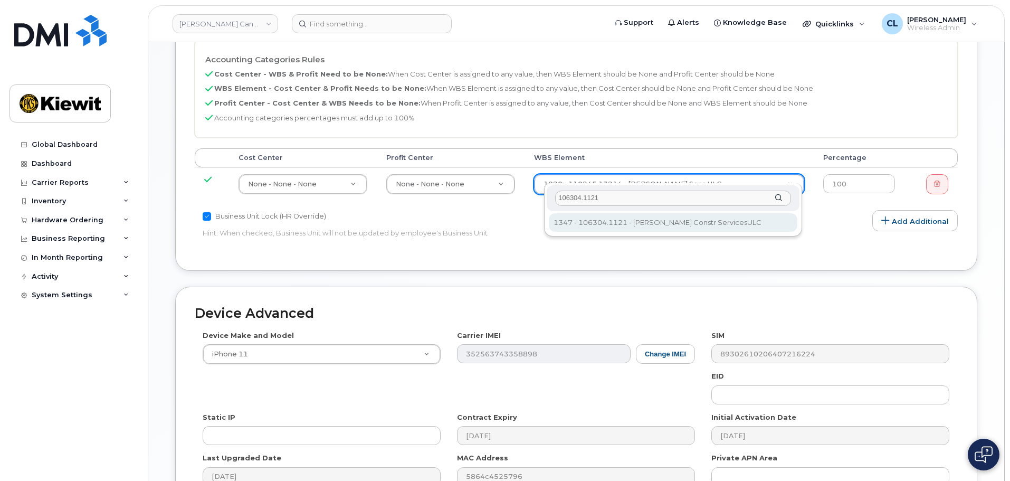
scroll to position [528, 0]
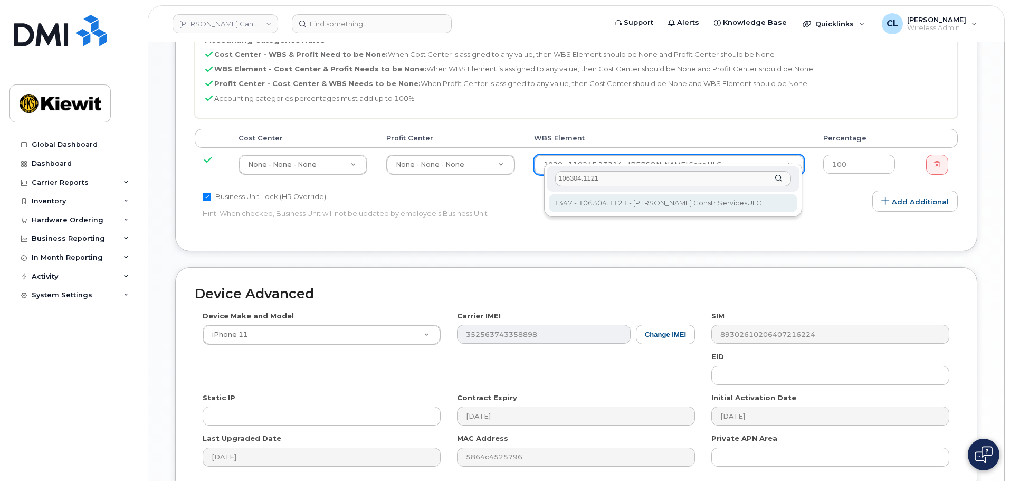
type input "106304.1121"
type input "35008645"
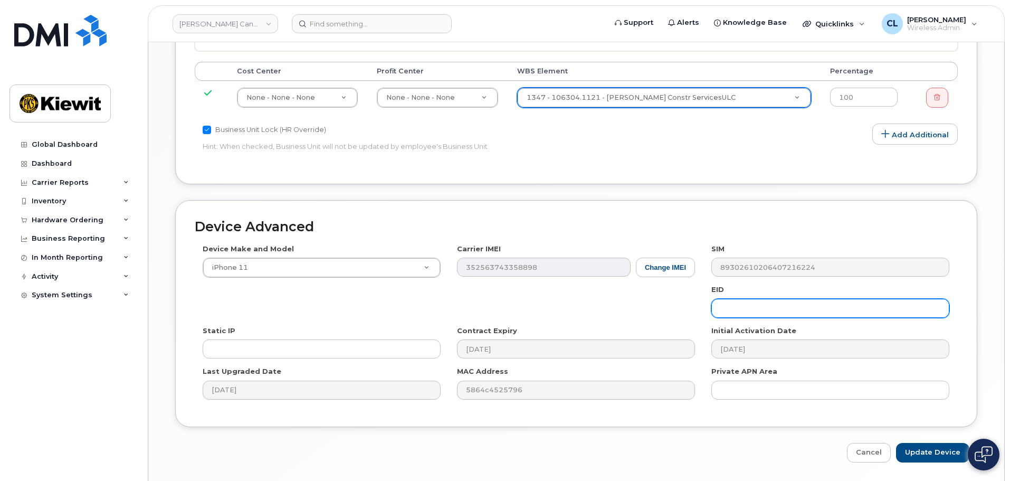
scroll to position [619, 0]
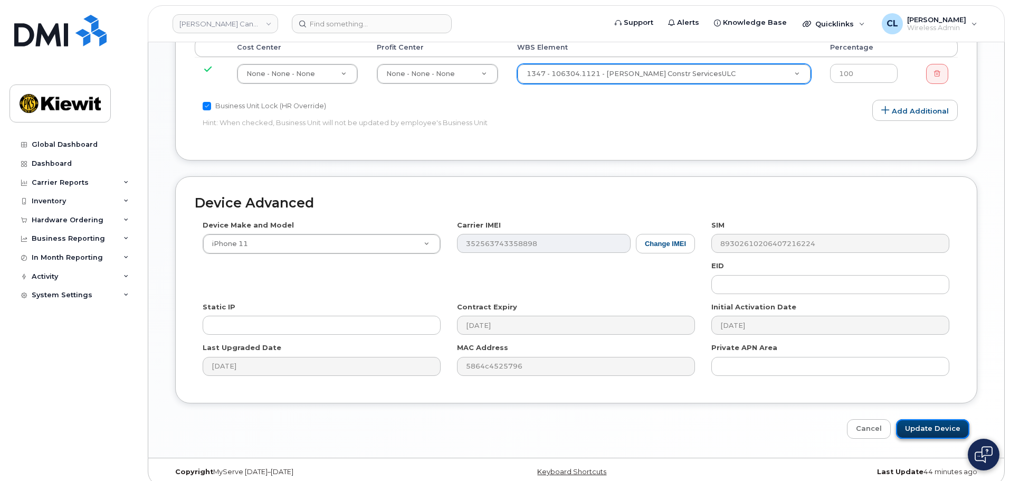
click at [956, 419] on input "Update Device" at bounding box center [932, 429] width 73 height 20
type input "Saving..."
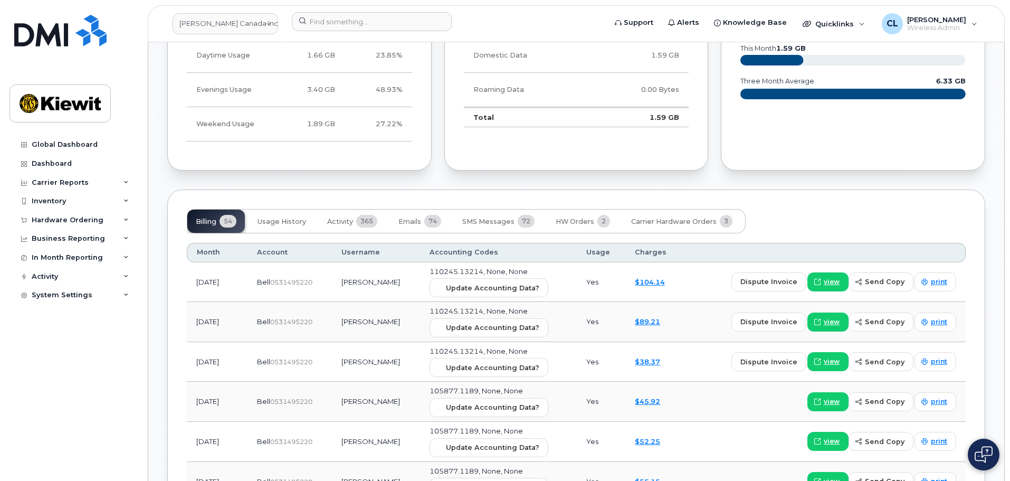
scroll to position [1161, 0]
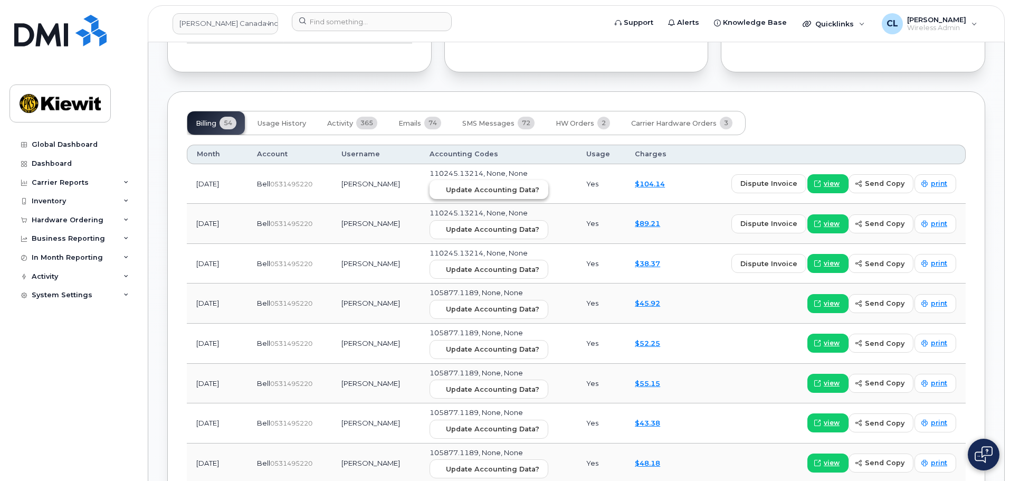
click at [532, 186] on button "Update Accounting Data?" at bounding box center [489, 189] width 119 height 19
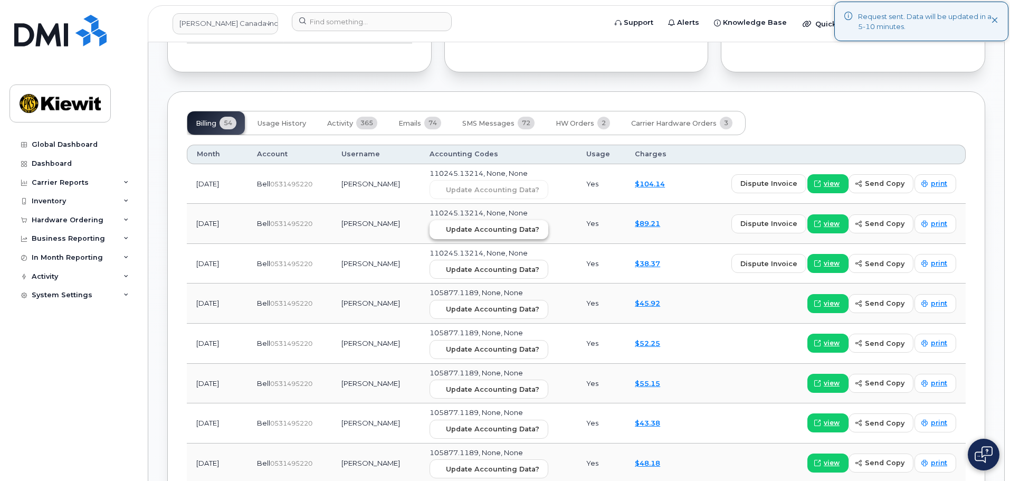
click at [537, 227] on button "Update Accounting Data?" at bounding box center [489, 229] width 119 height 19
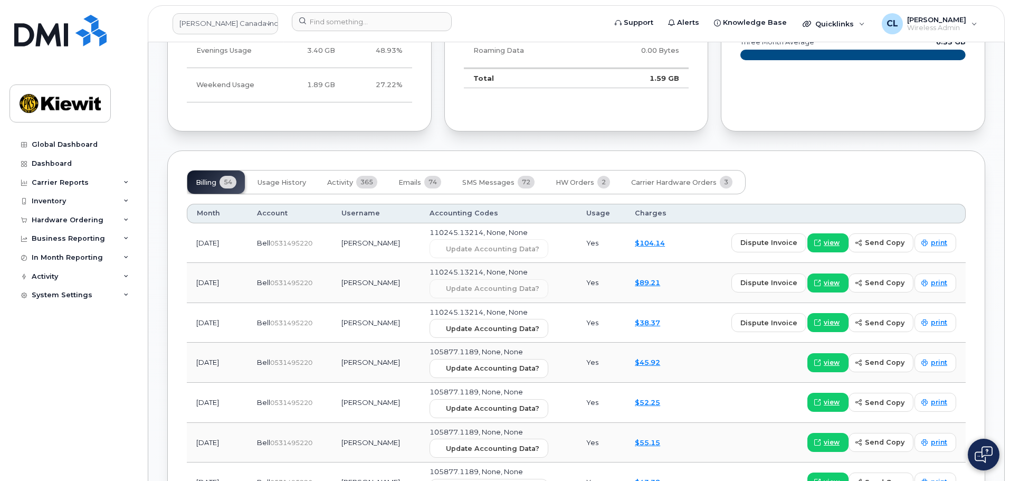
scroll to position [1109, 0]
